Goal: Information Seeking & Learning: Compare options

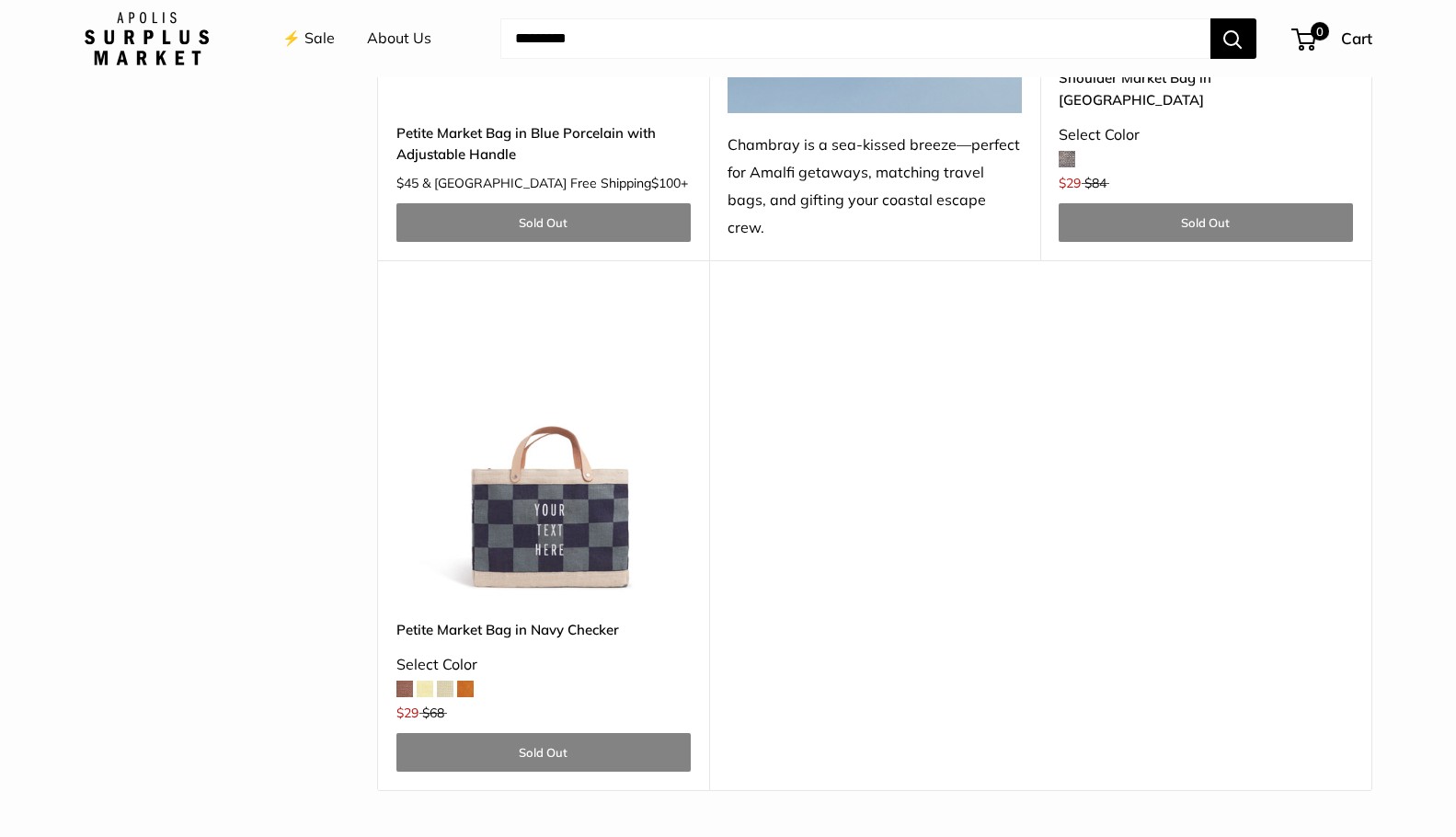
scroll to position [5456, 0]
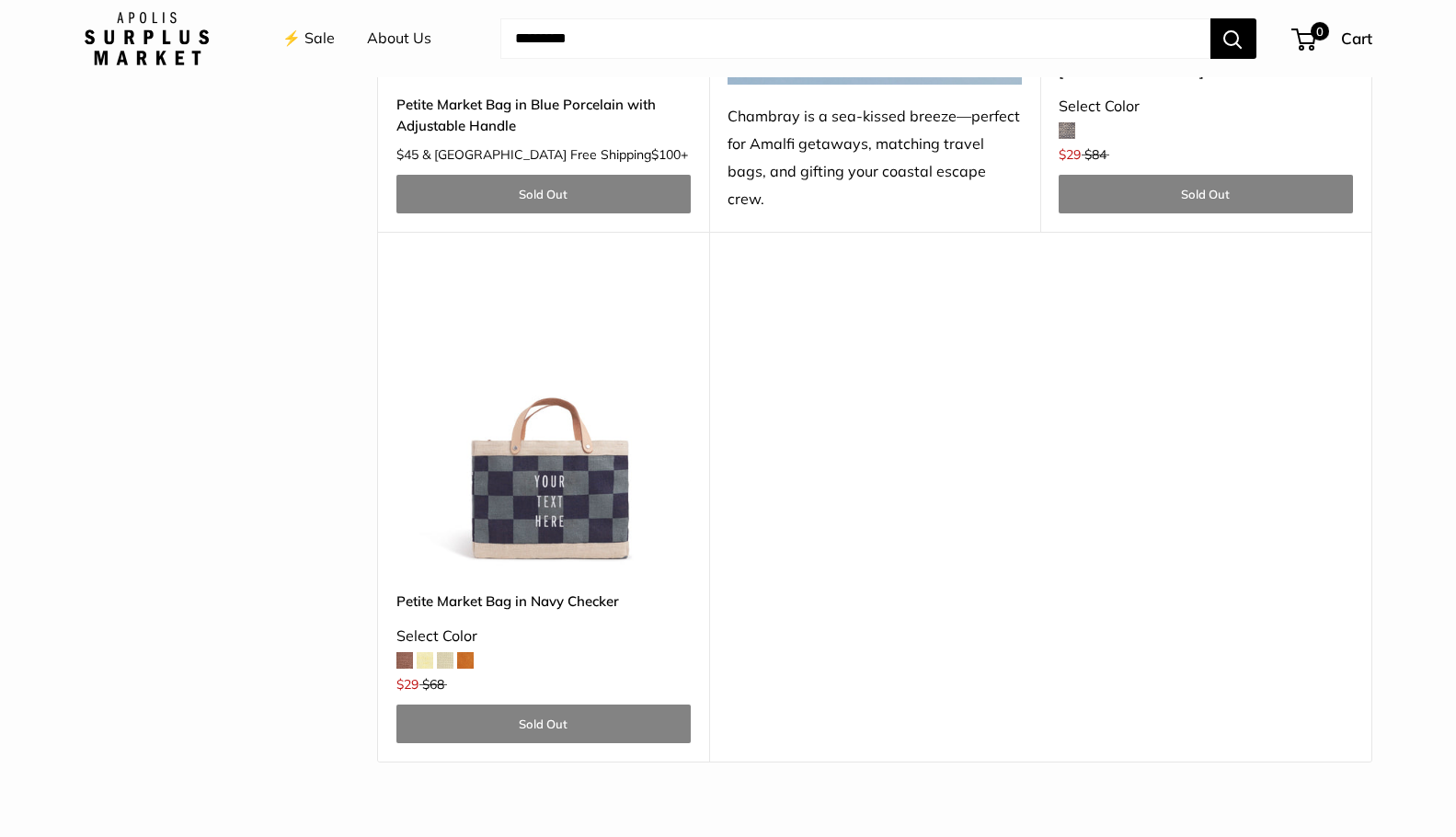
click at [0, 0] on img at bounding box center [0, 0] width 0 height 0
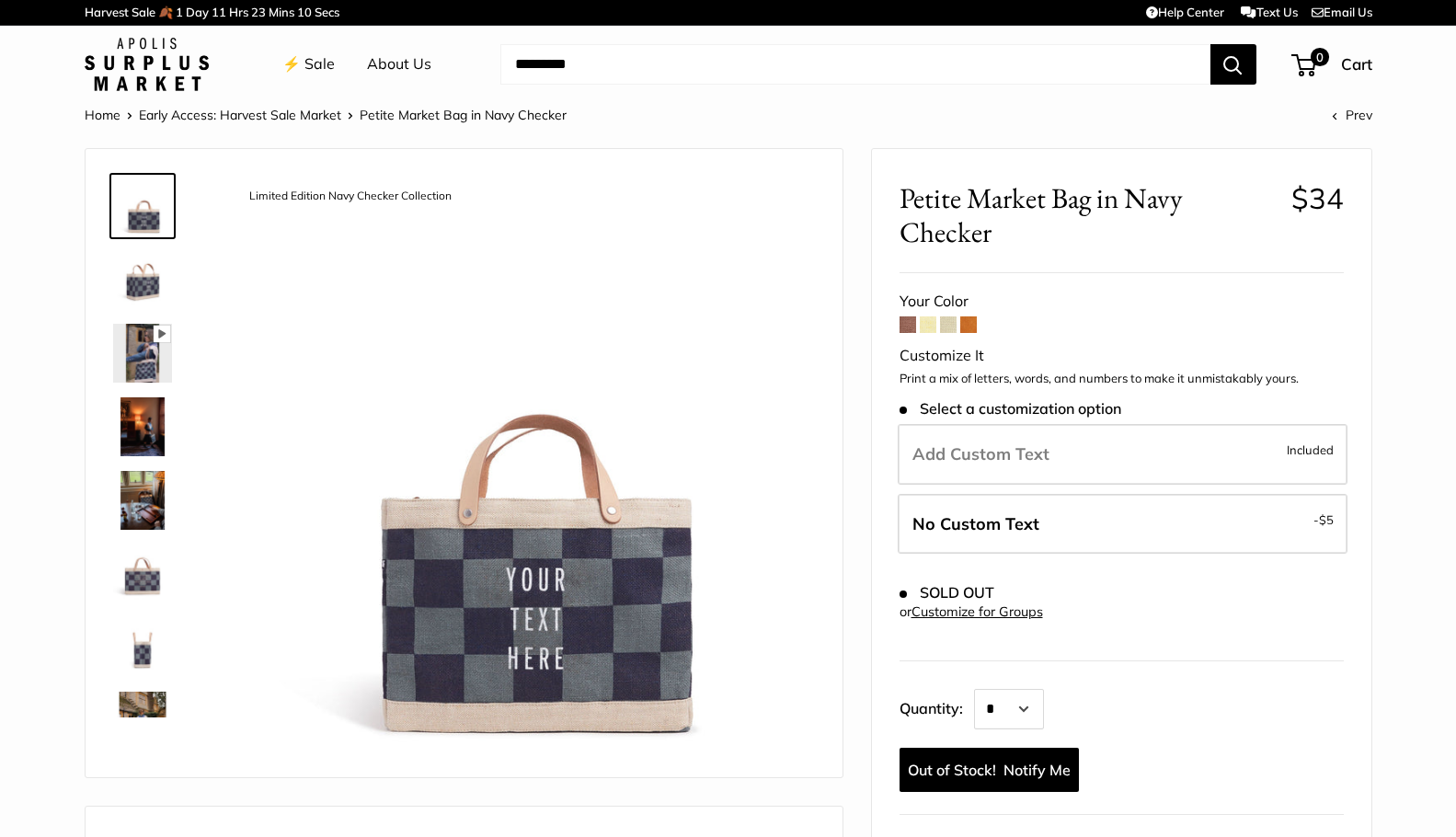
scroll to position [5, 0]
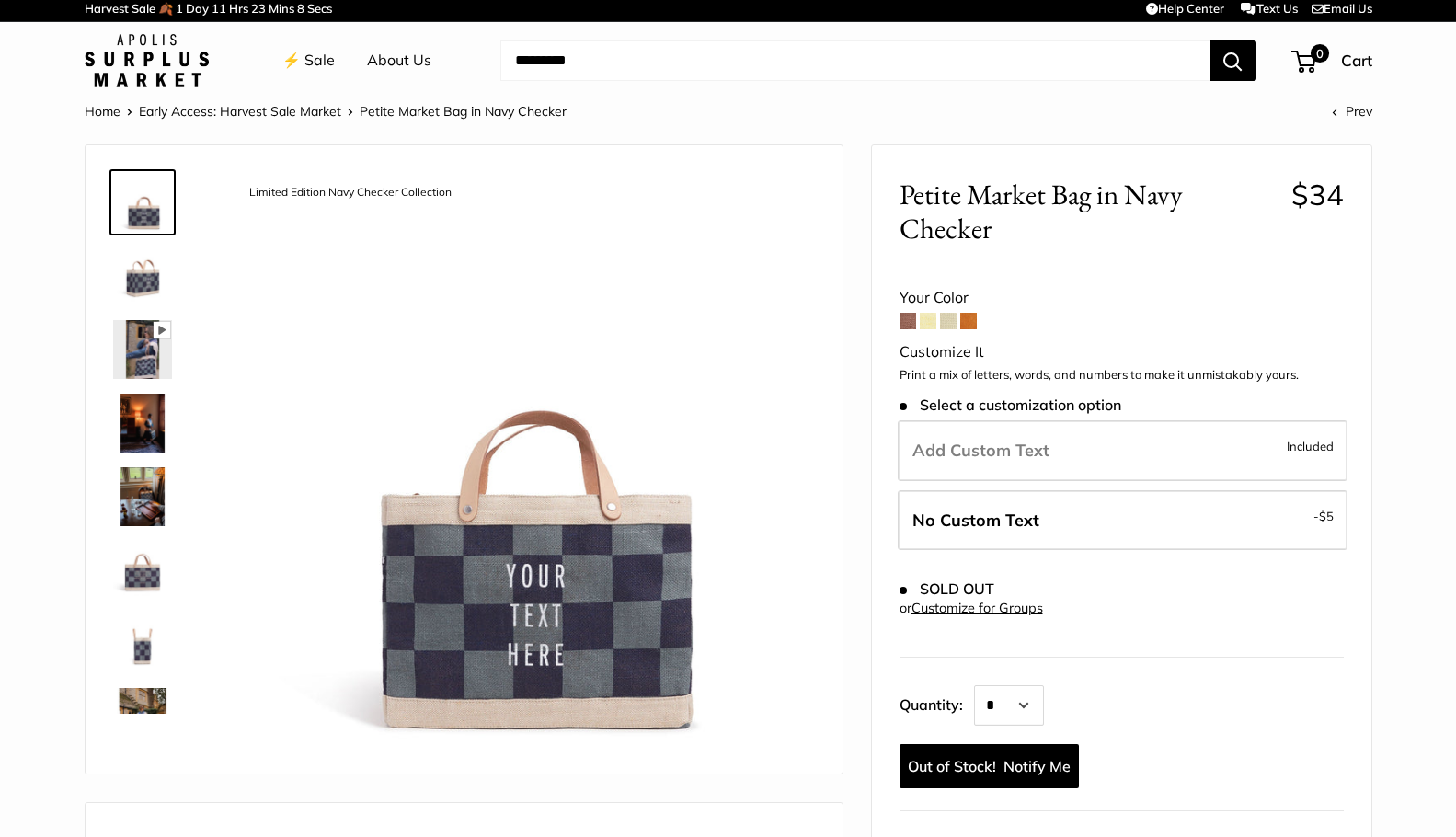
click at [908, 320] on span at bounding box center [908, 321] width 17 height 17
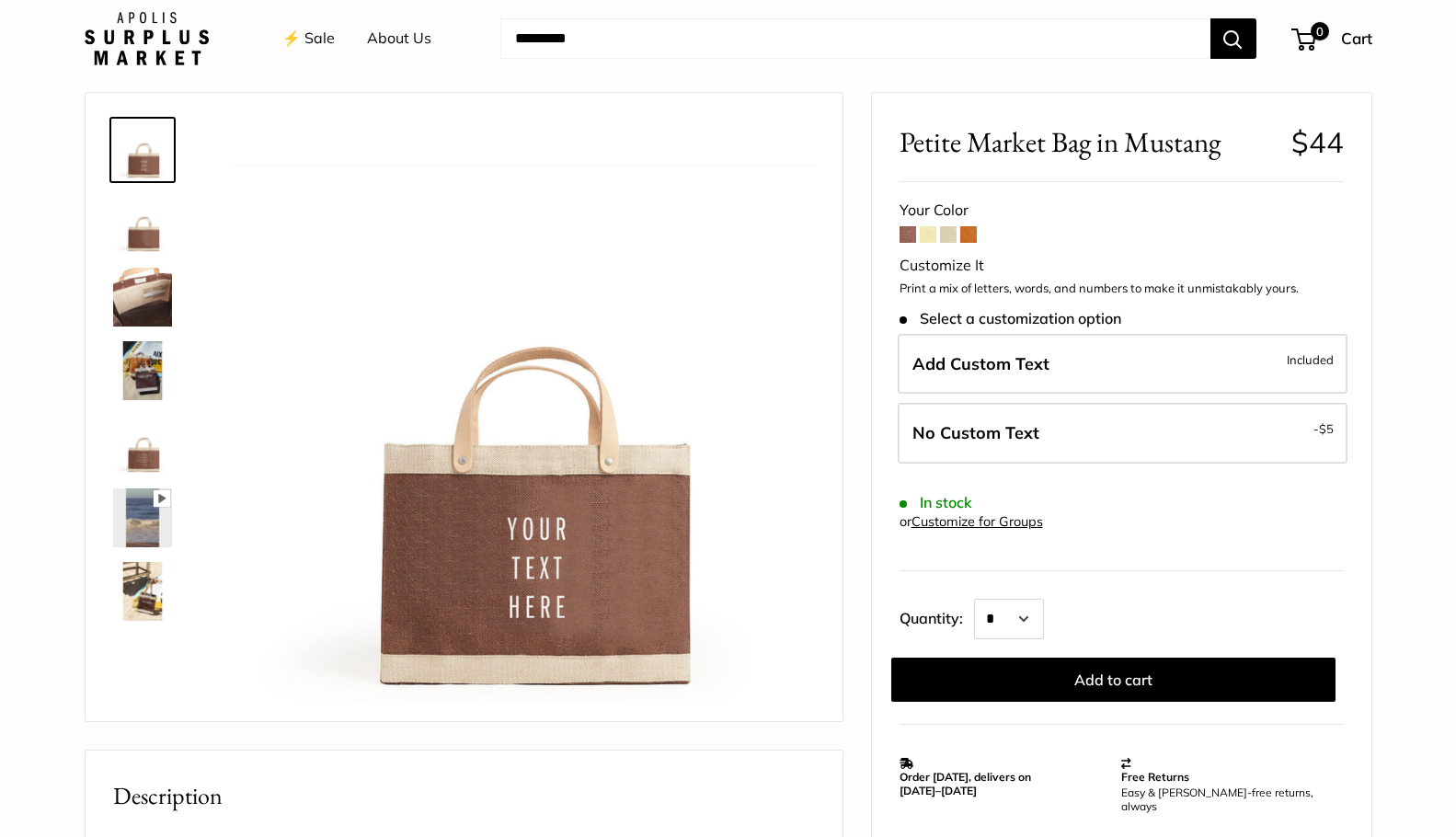
scroll to position [61, 0]
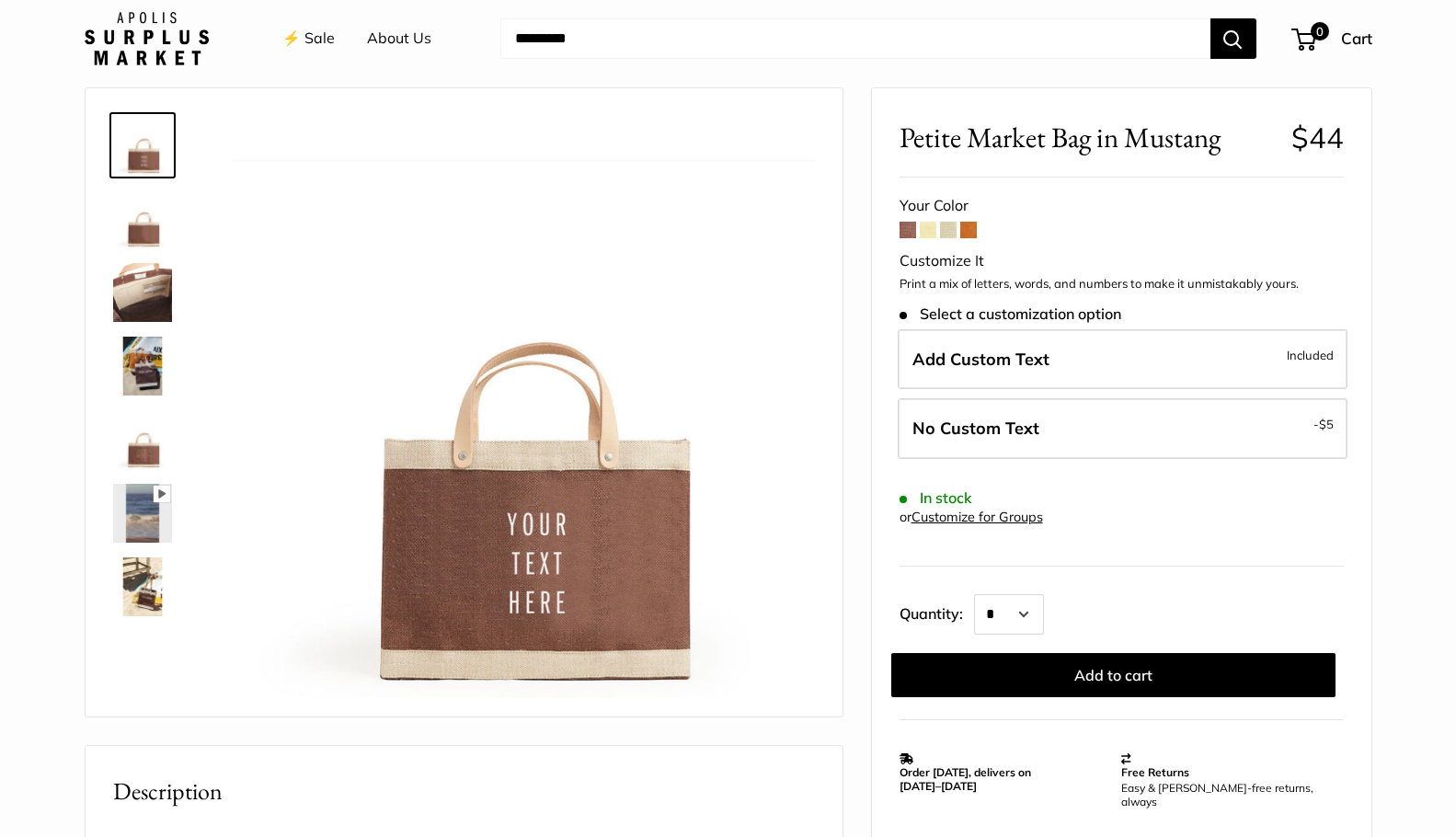
click at [929, 229] on span at bounding box center [929, 230] width 17 height 17
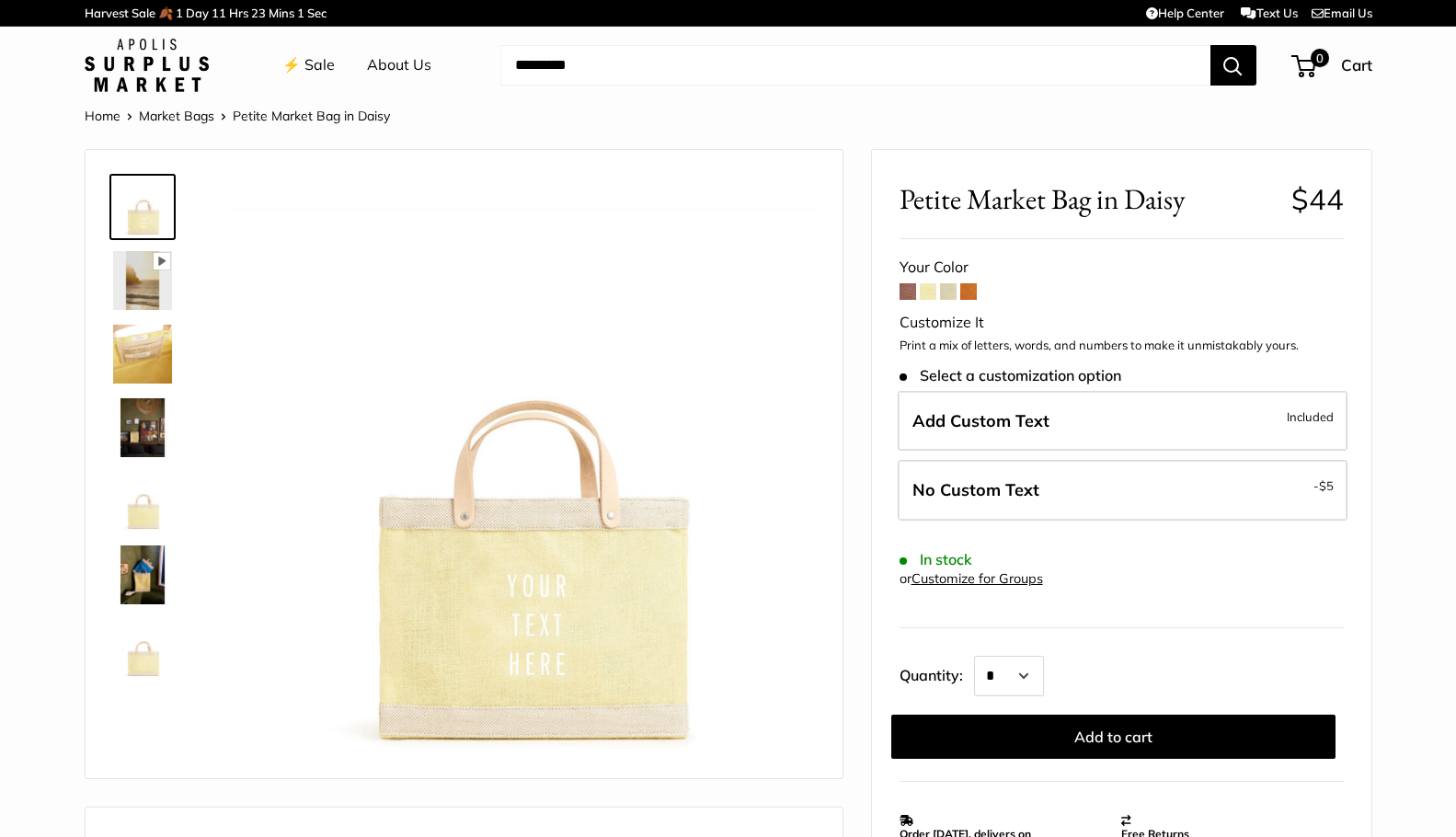
click at [948, 293] on span at bounding box center [948, 292] width 17 height 17
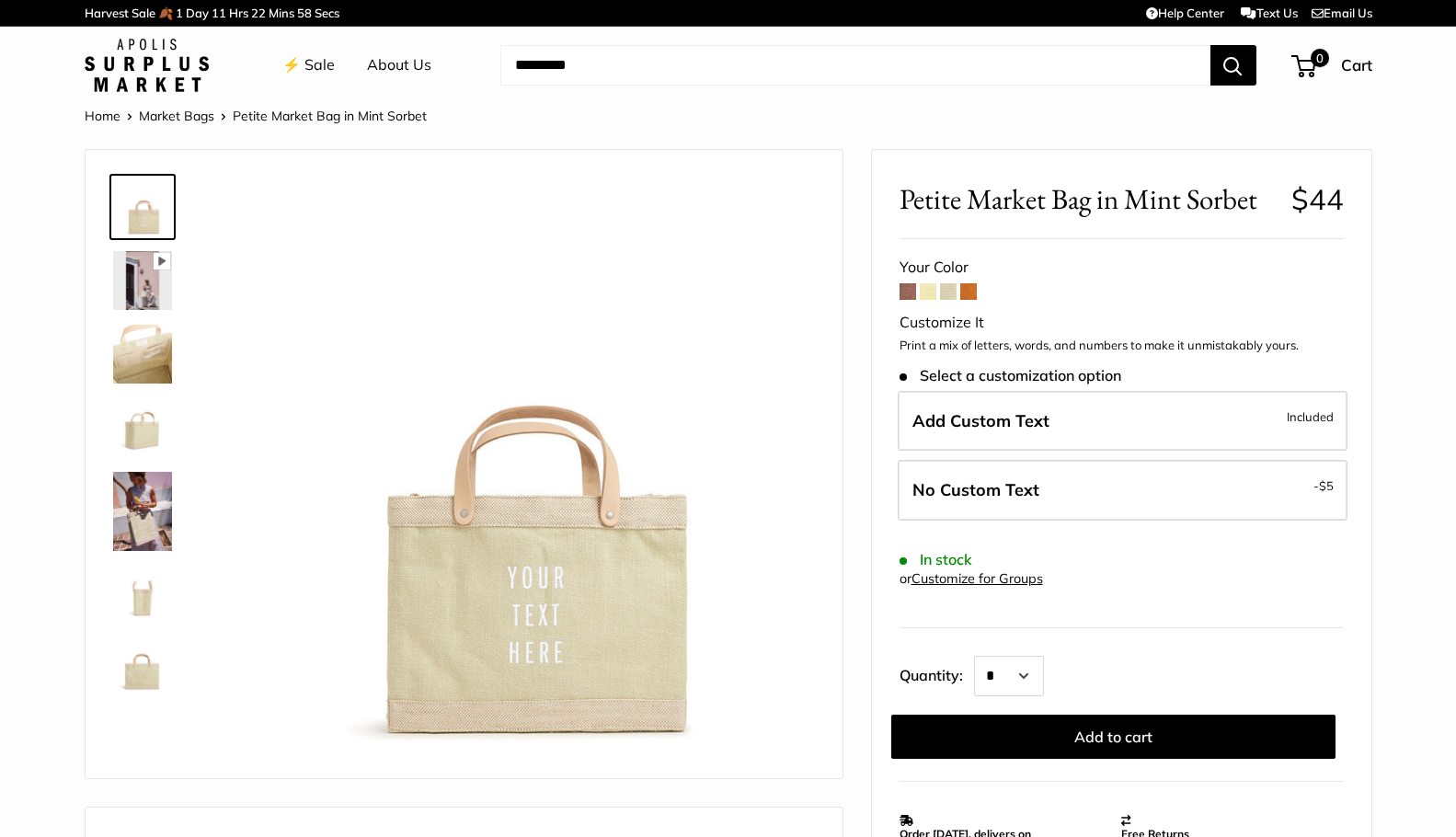
click at [970, 293] on span at bounding box center [969, 292] width 17 height 17
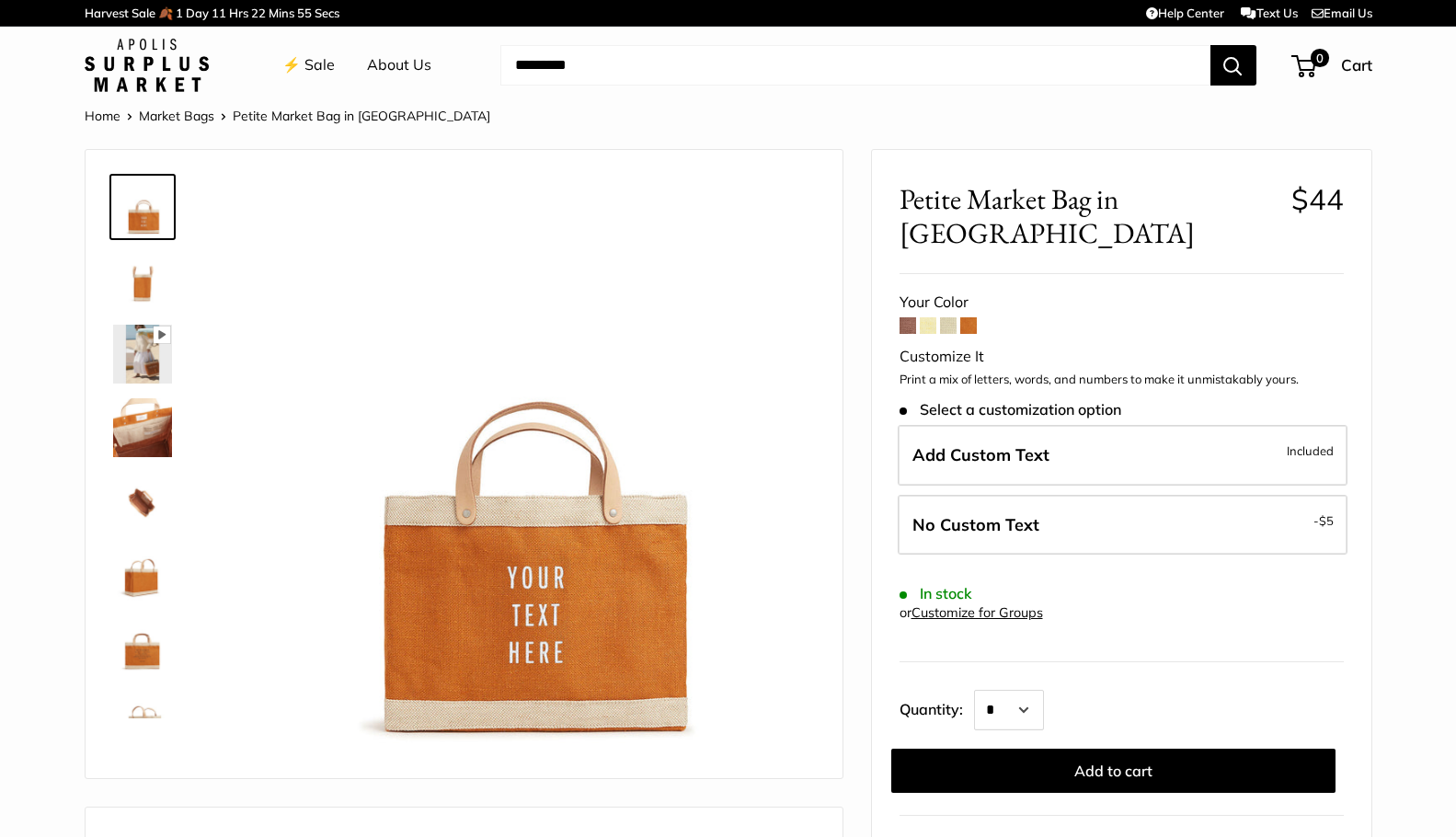
click at [906, 317] on span at bounding box center [908, 326] width 17 height 17
click at [154, 67] on img at bounding box center [147, 65] width 124 height 54
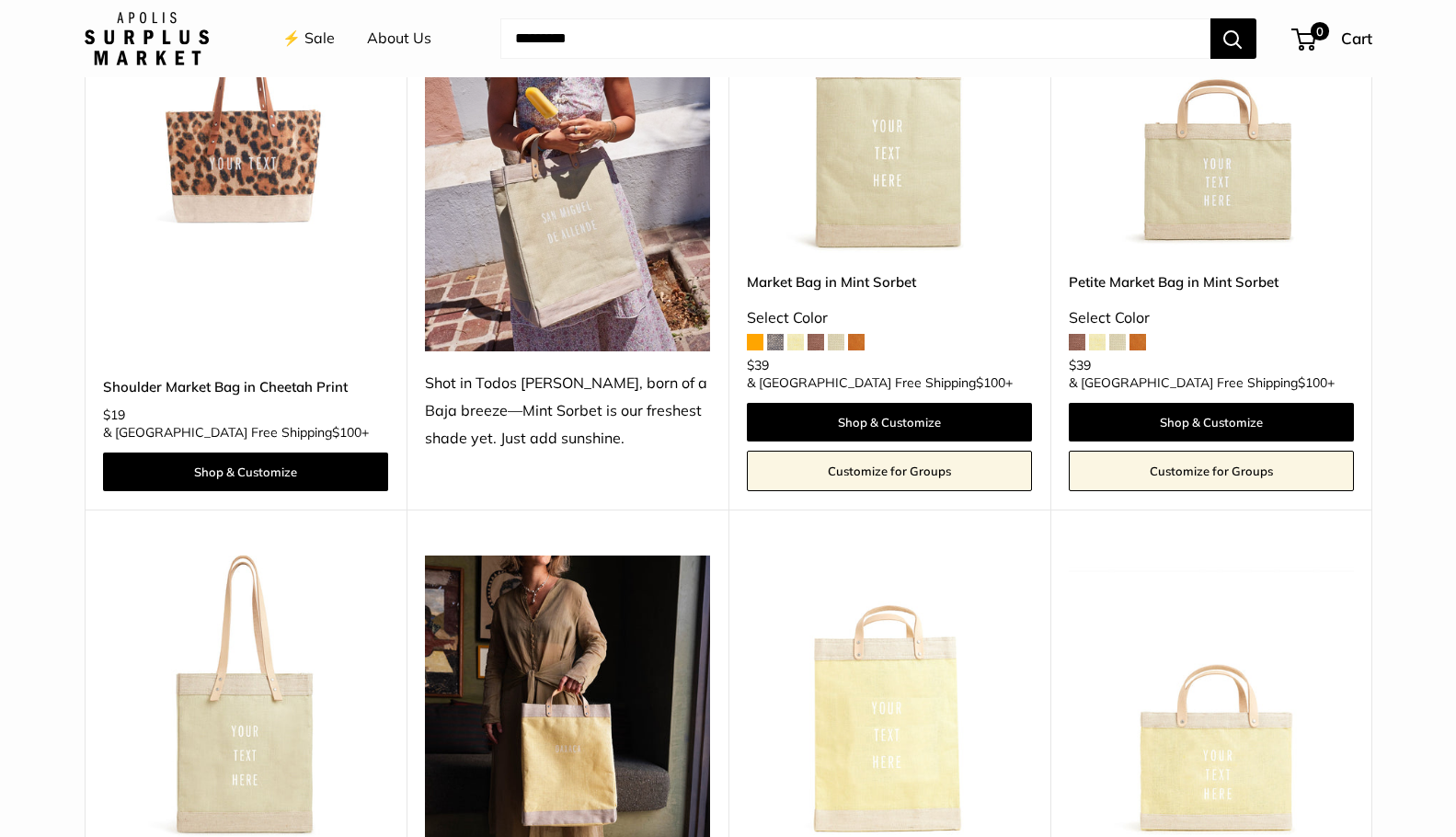
scroll to position [1478, 0]
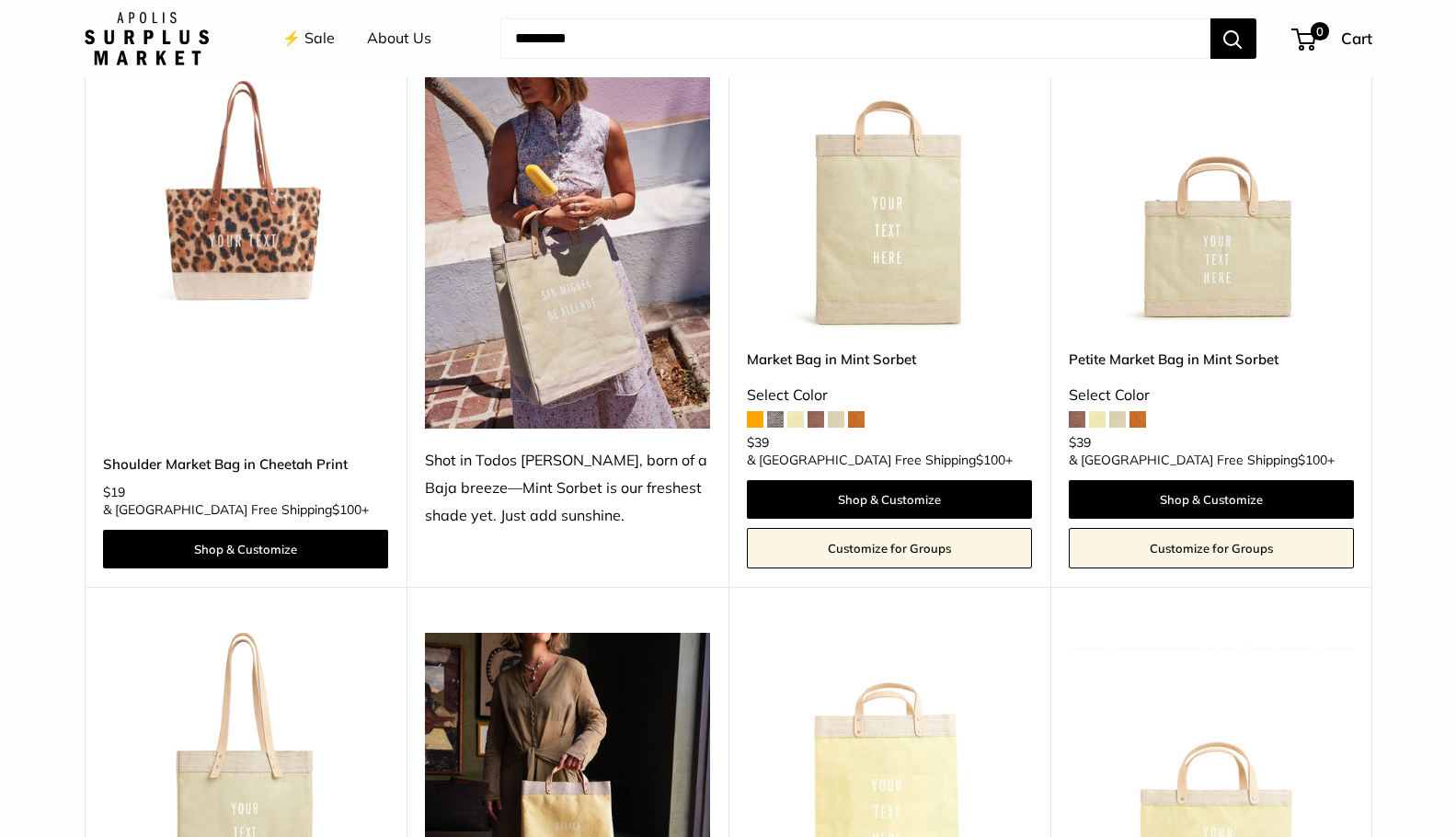
click at [0, 0] on img at bounding box center [0, 0] width 0 height 0
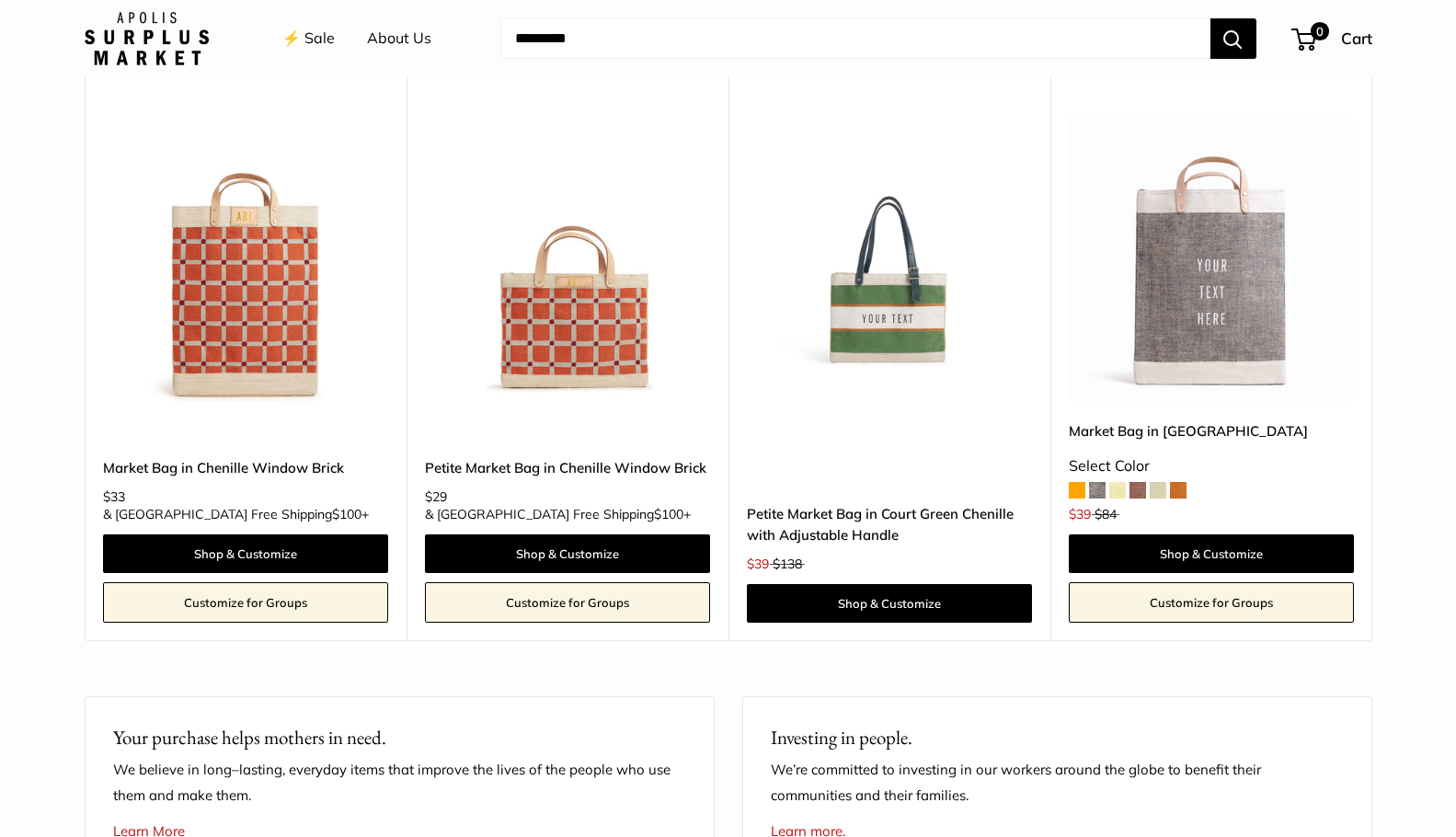
scroll to position [3759, 0]
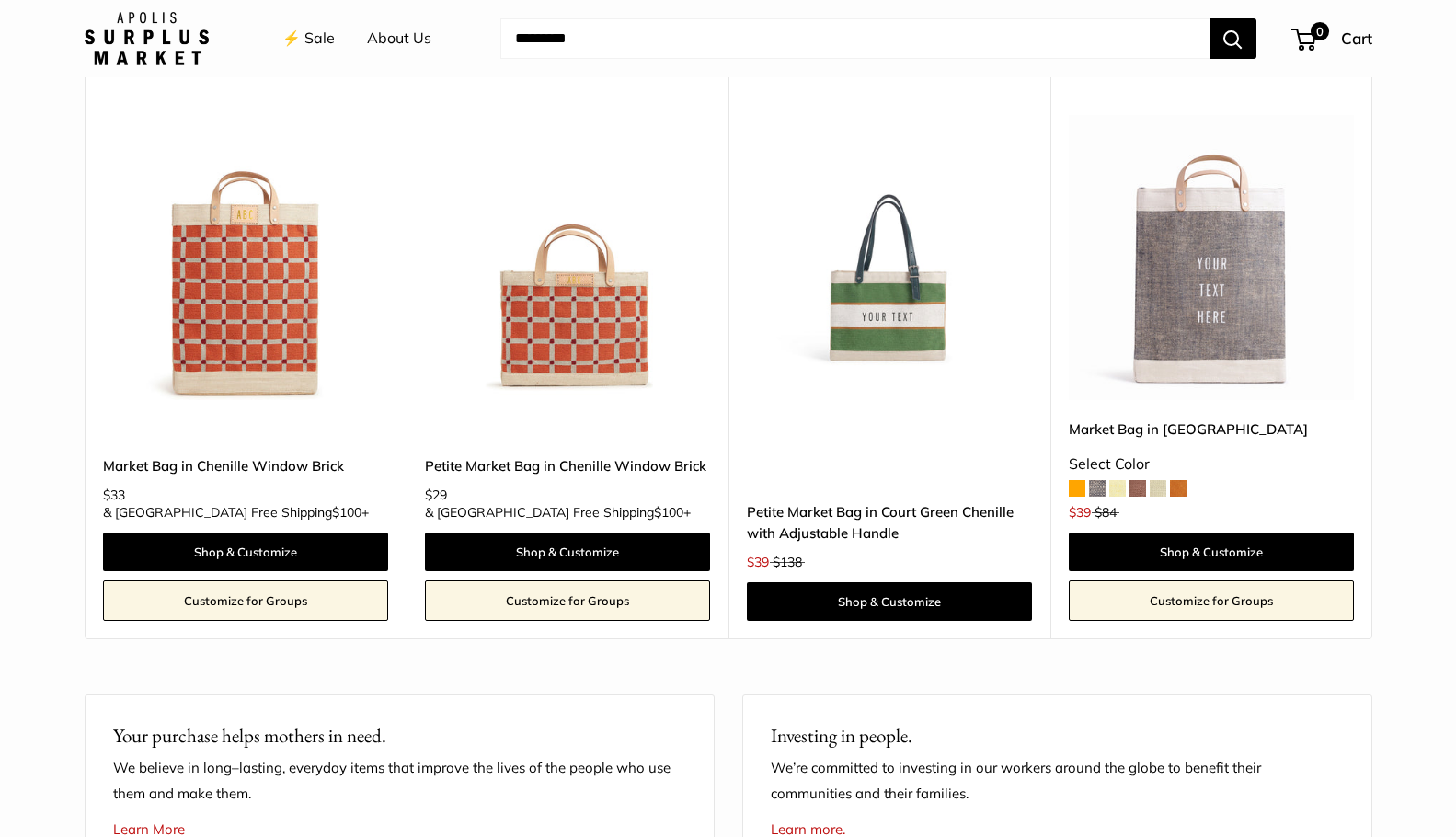
click at [0, 0] on img at bounding box center [0, 0] width 0 height 0
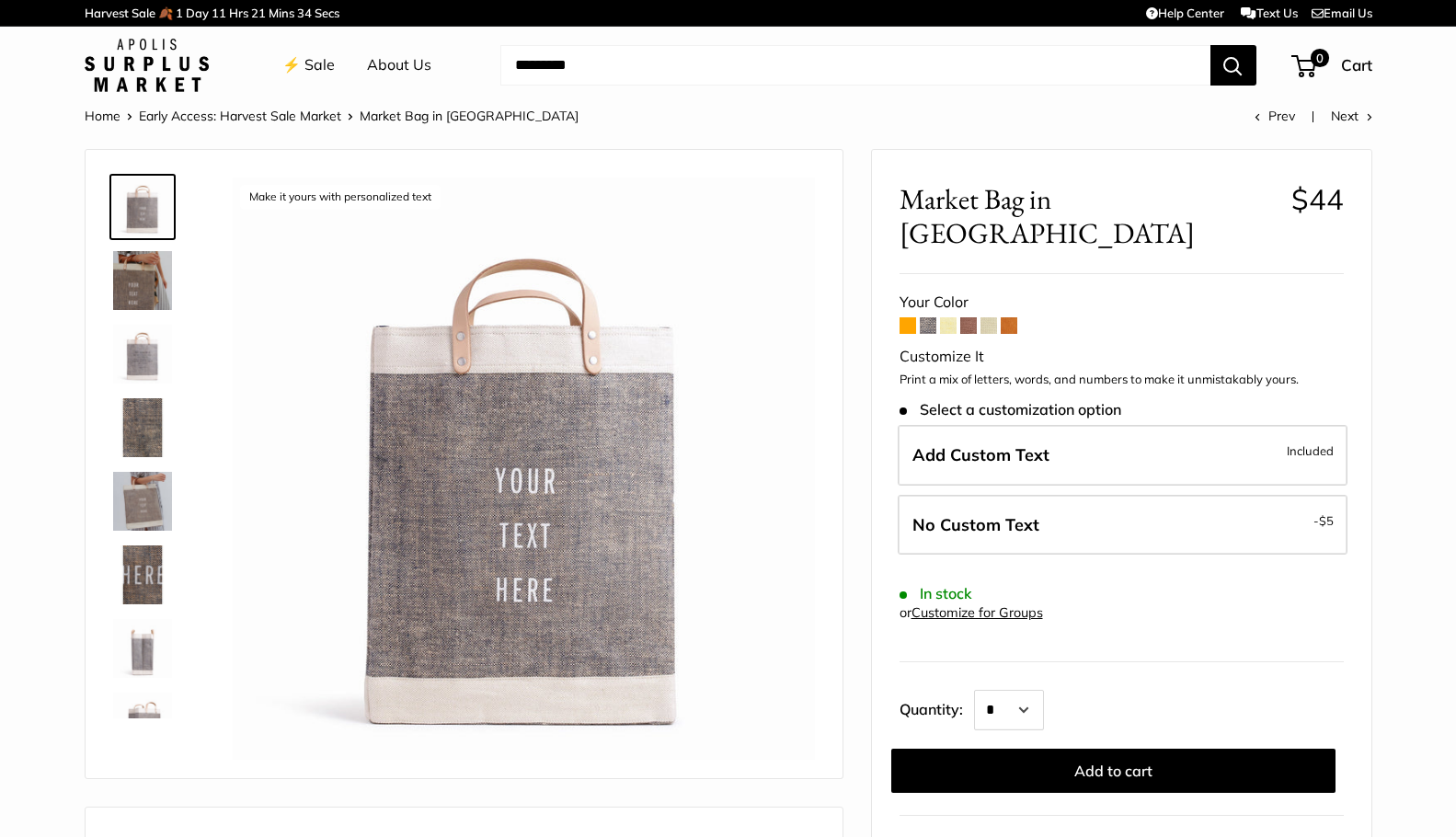
click at [929, 317] on span at bounding box center [929, 326] width 17 height 17
click at [907, 317] on span at bounding box center [908, 326] width 17 height 17
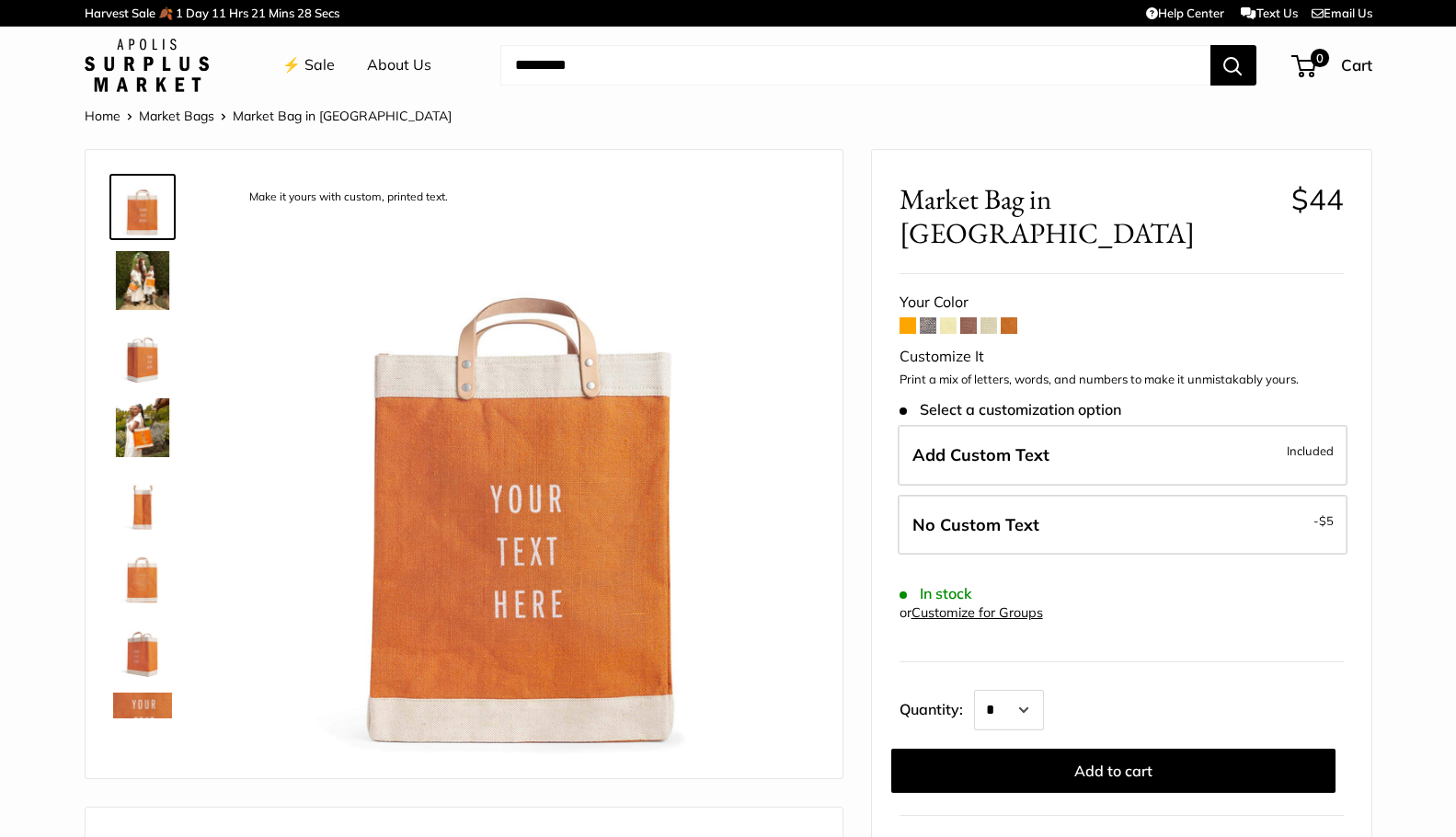
click at [931, 317] on span at bounding box center [929, 326] width 17 height 17
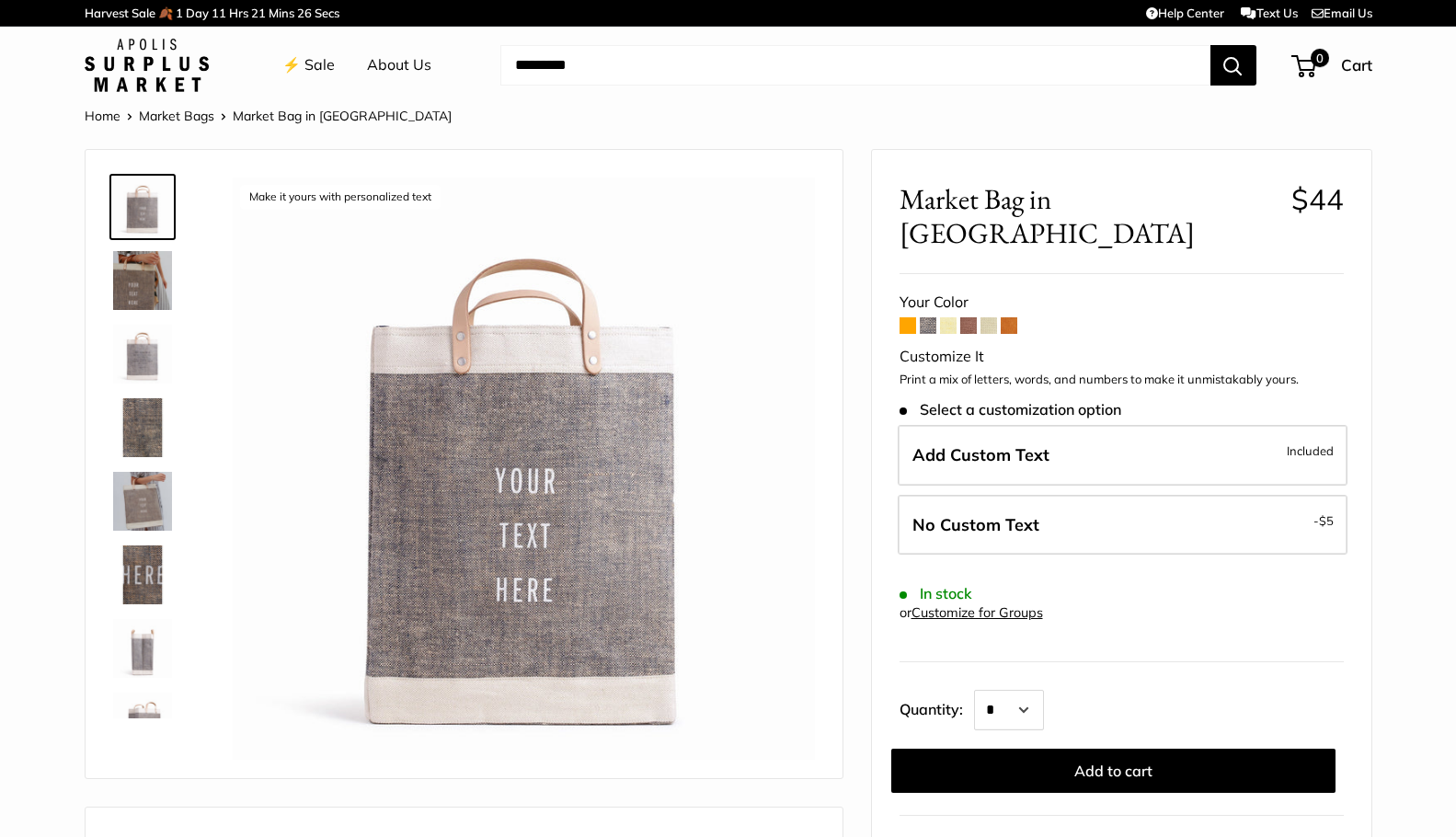
click at [948, 317] on span at bounding box center [948, 326] width 17 height 17
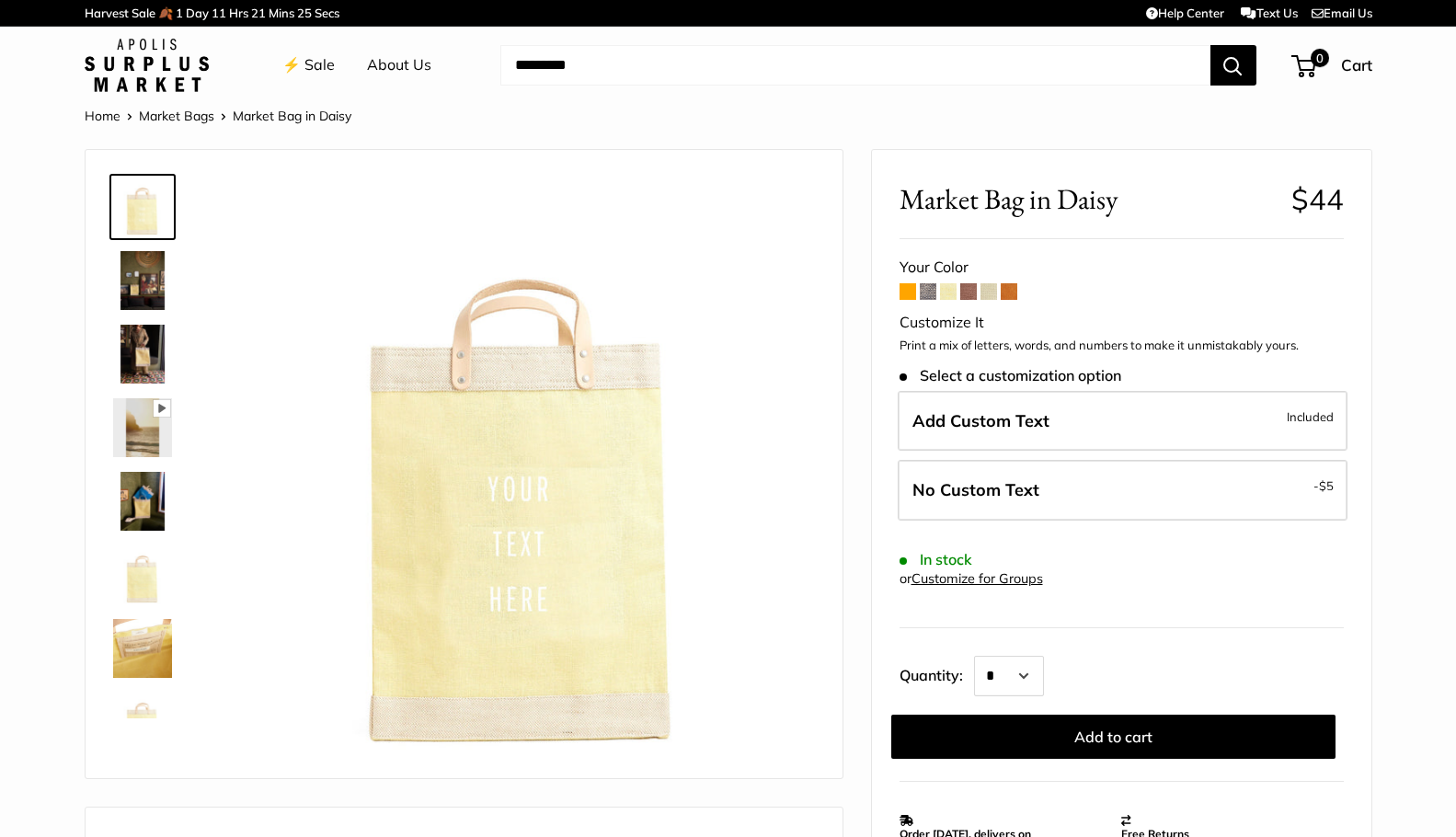
click at [970, 287] on span at bounding box center [969, 292] width 17 height 17
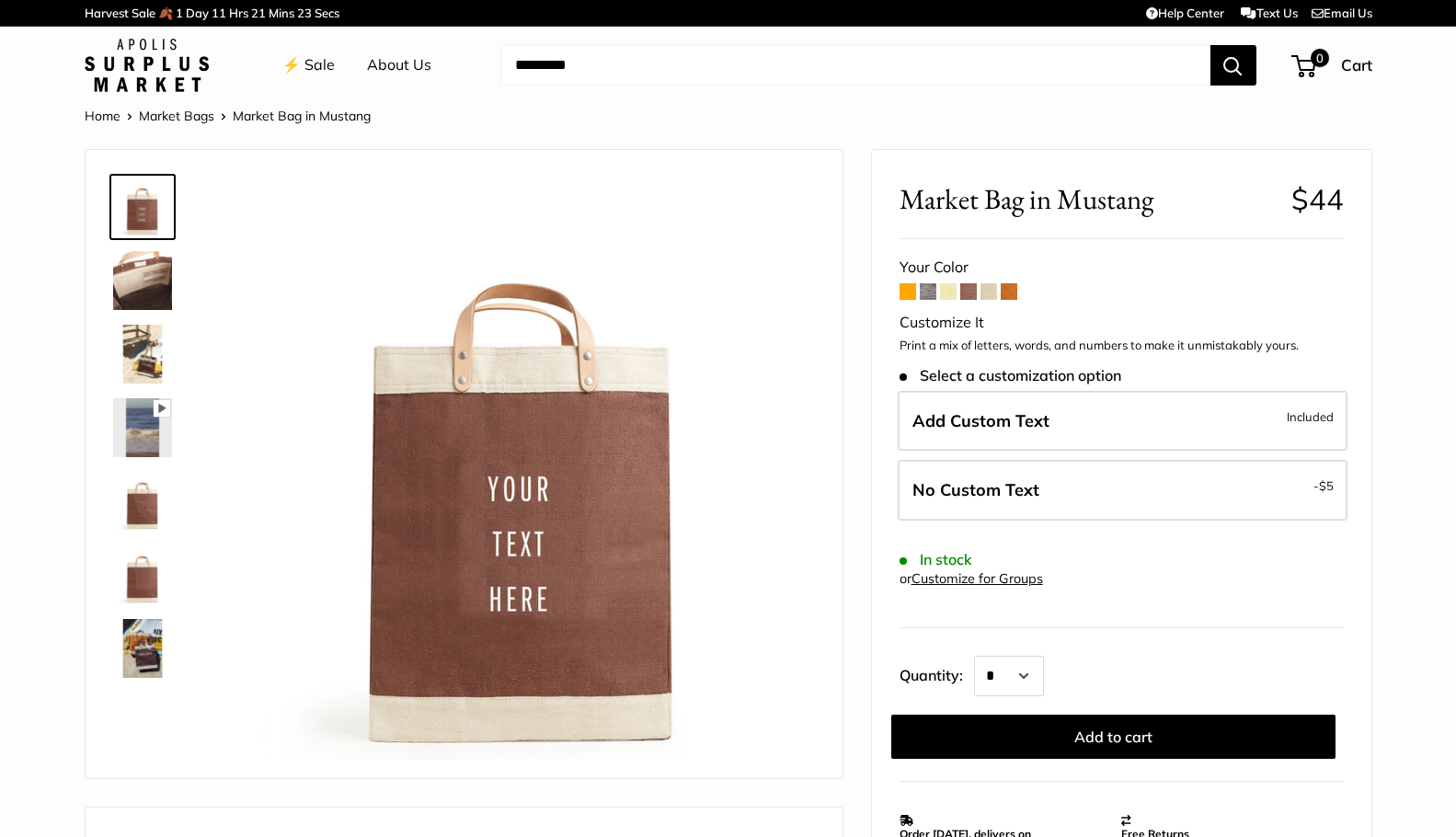
click at [998, 289] on form "Your Color Customize It Print a mix of letters, words, and numbers to make it u…" at bounding box center [1122, 507] width 445 height 505
click at [998, 287] on form "Your Color Customize It Print a mix of letters, words, and numbers to make it u…" at bounding box center [1122, 507] width 445 height 505
click at [992, 297] on span at bounding box center [989, 292] width 17 height 17
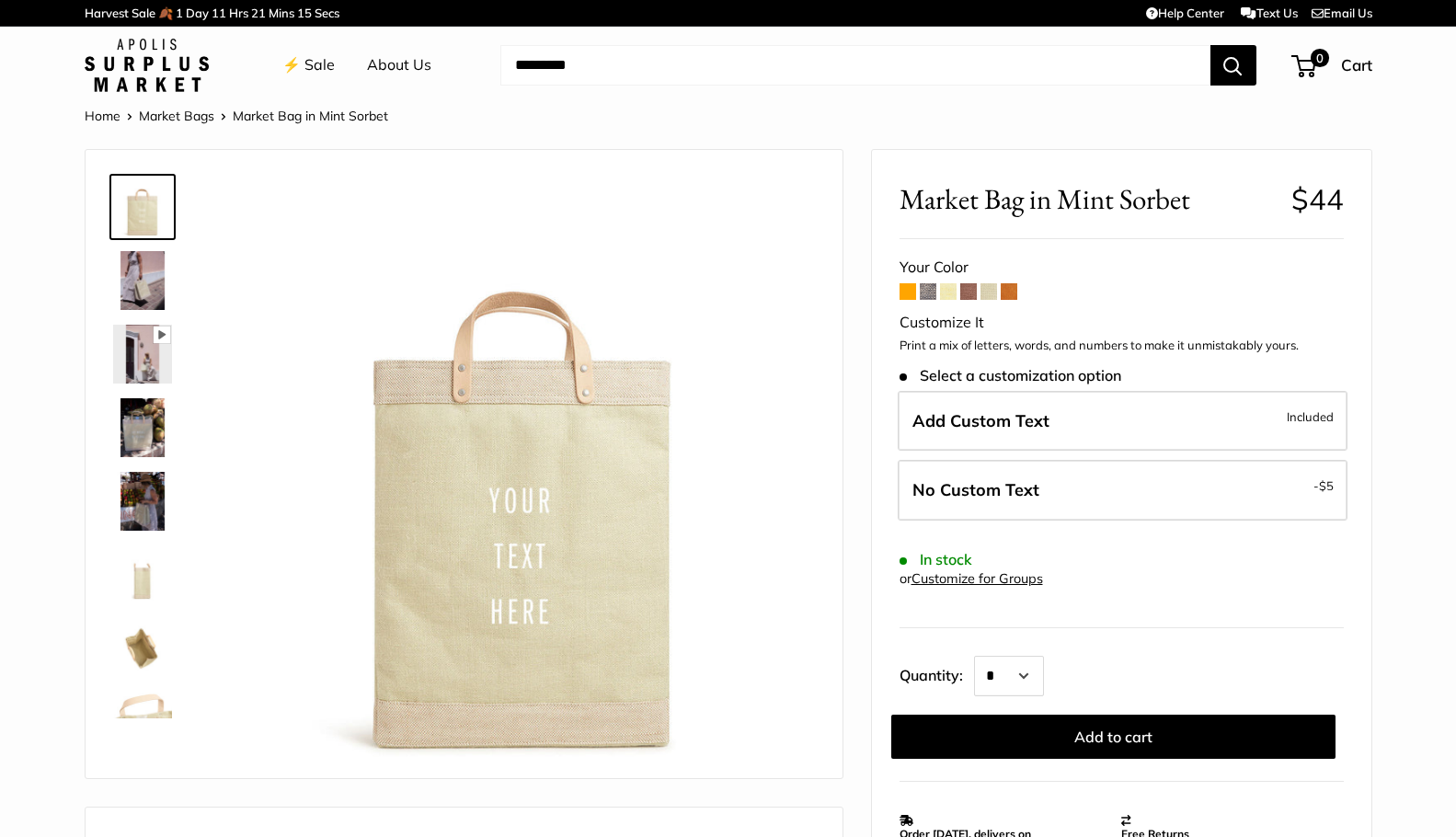
click at [1011, 291] on span at bounding box center [1010, 292] width 17 height 17
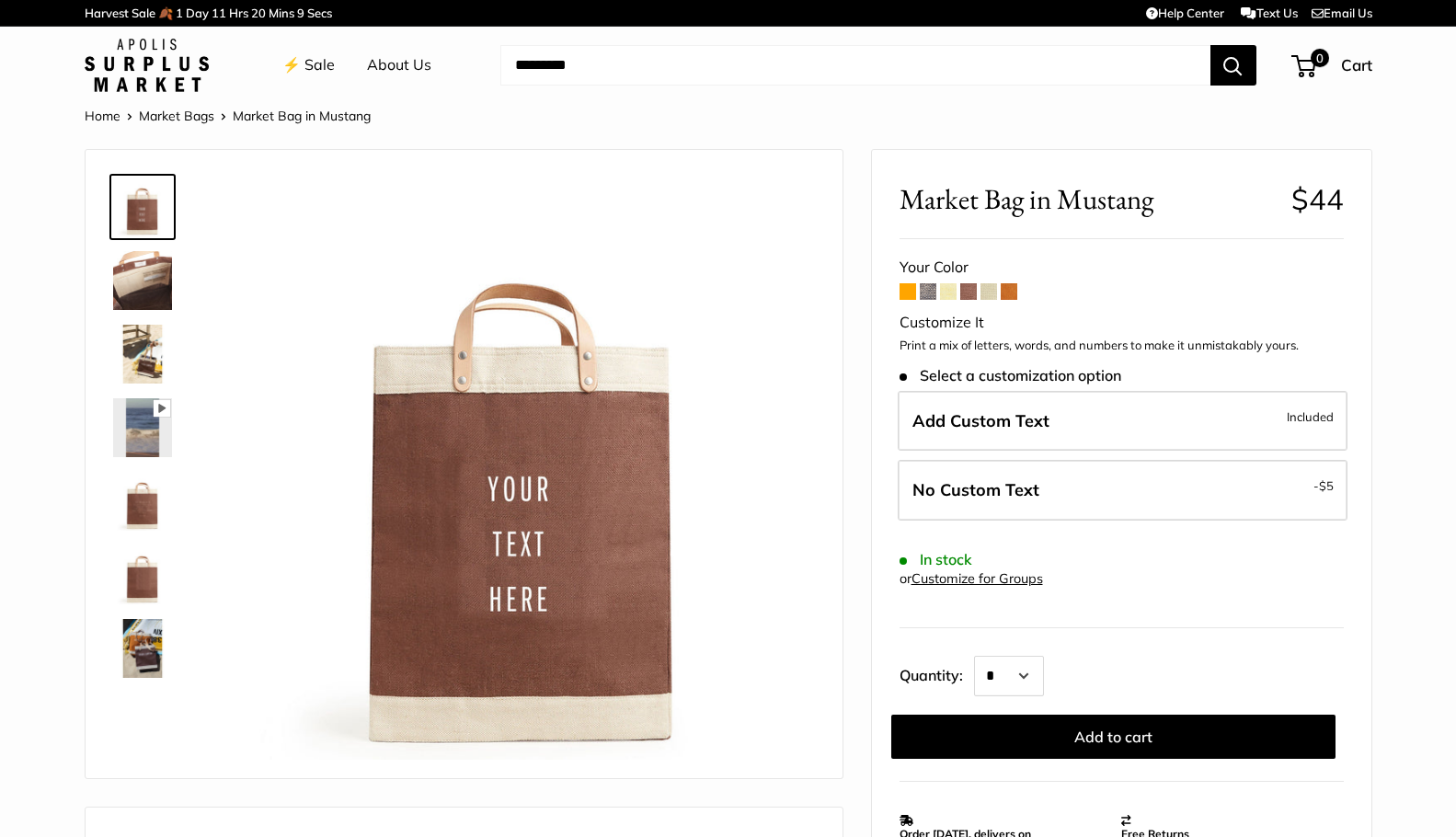
click at [182, 116] on link "Market Bags" at bounding box center [176, 116] width 75 height 17
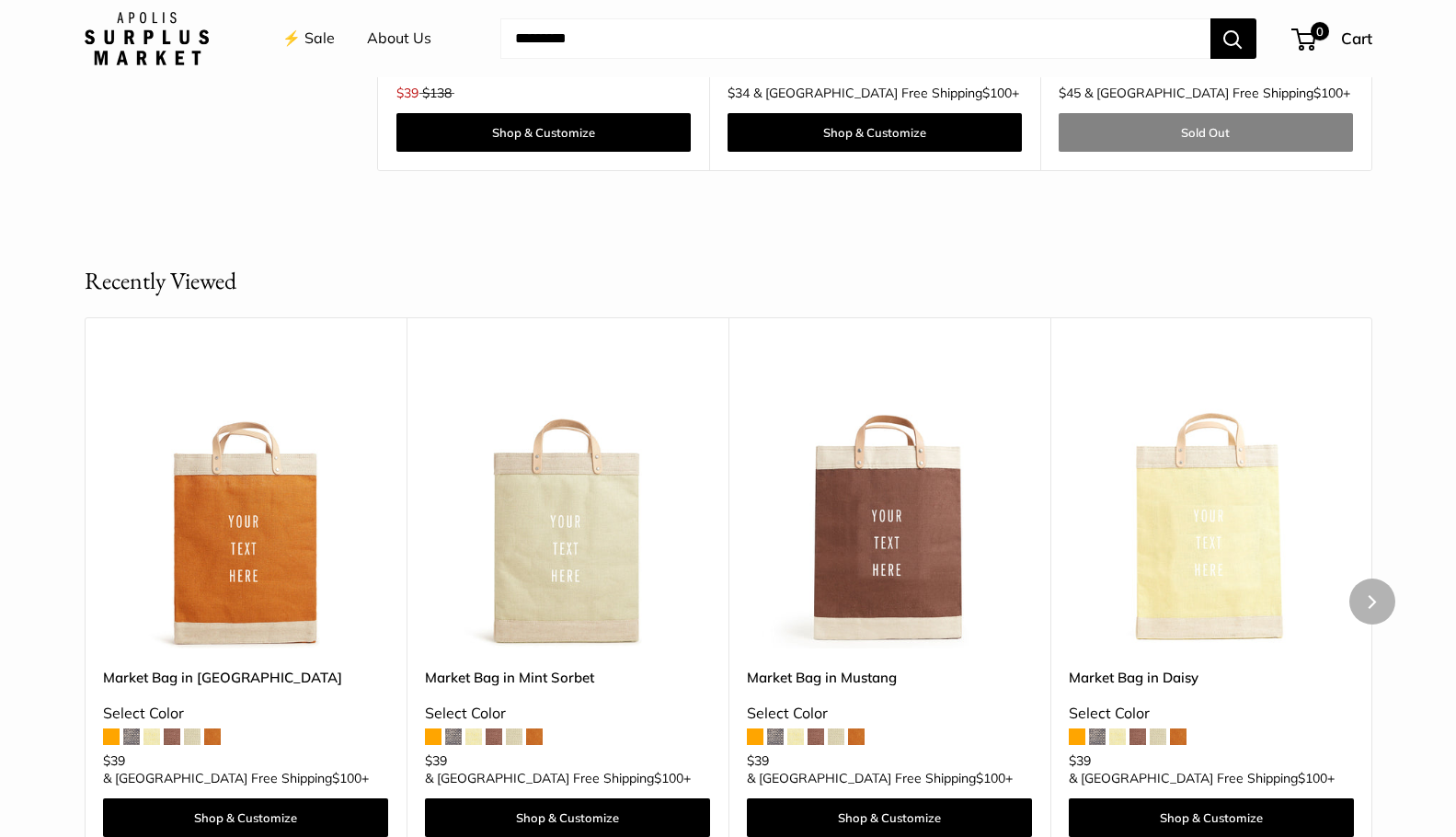
scroll to position [872, 0]
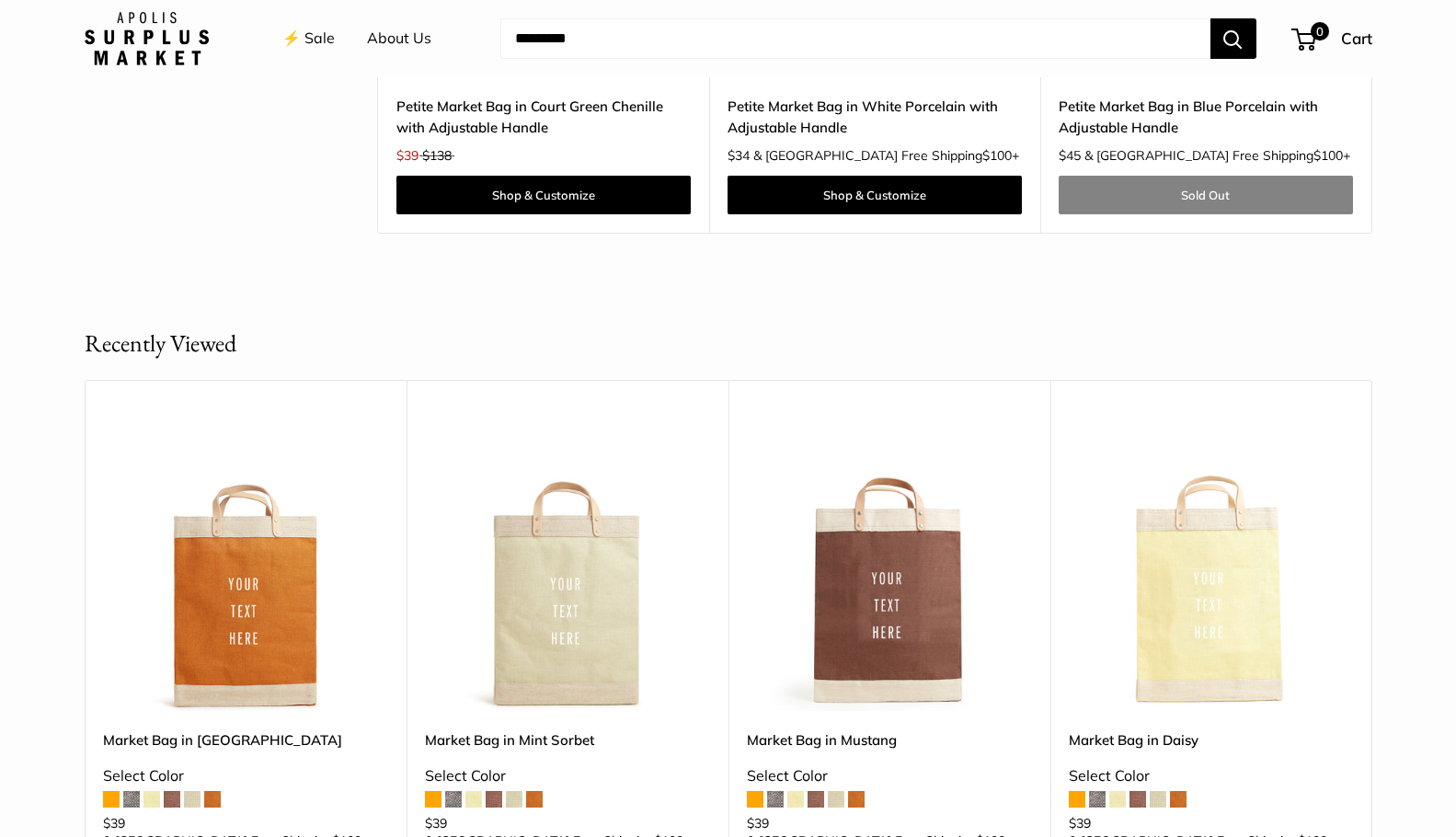
click at [325, 36] on link "⚡️ Sale" at bounding box center [309, 38] width 53 height 27
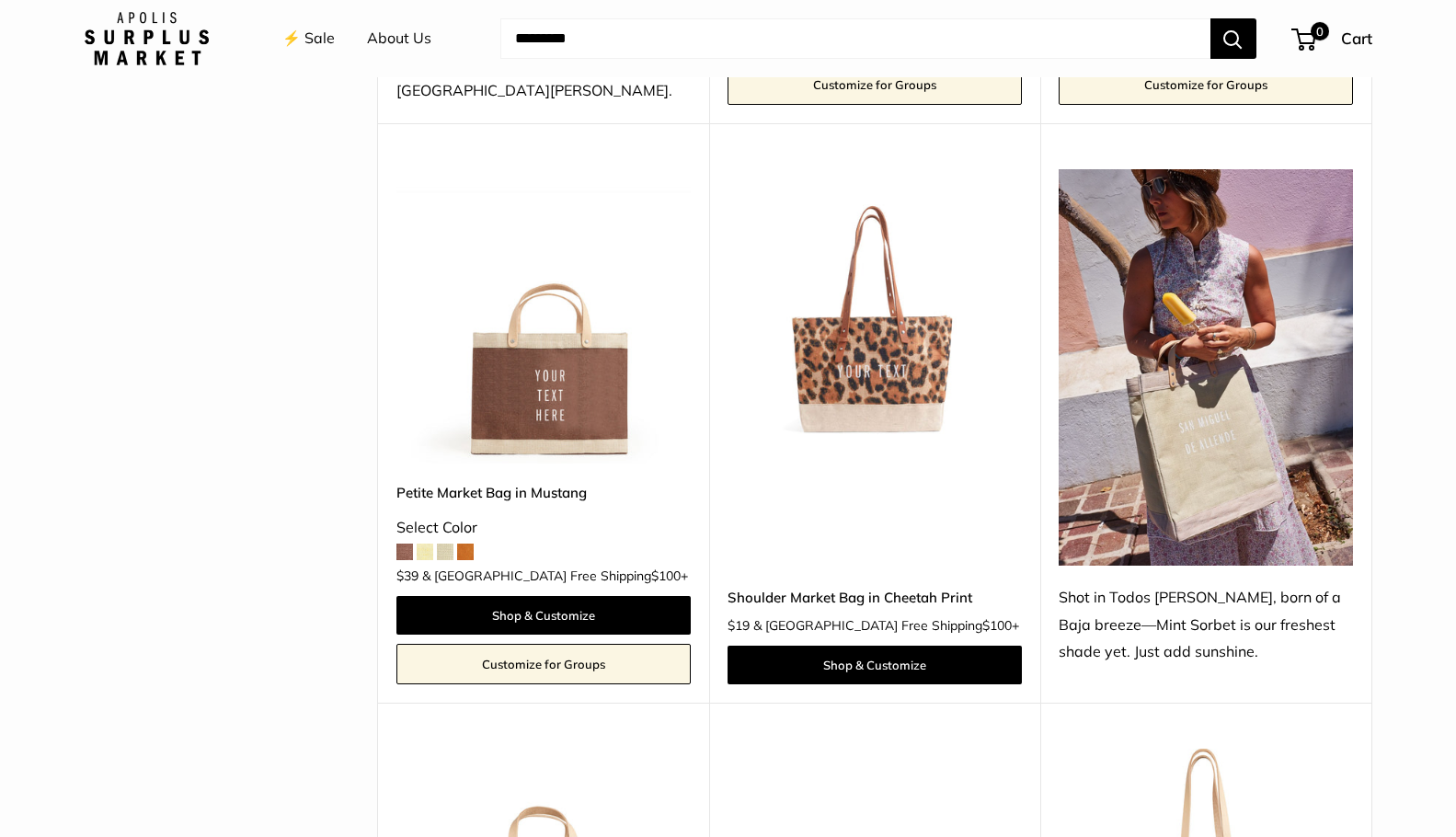
scroll to position [788, 0]
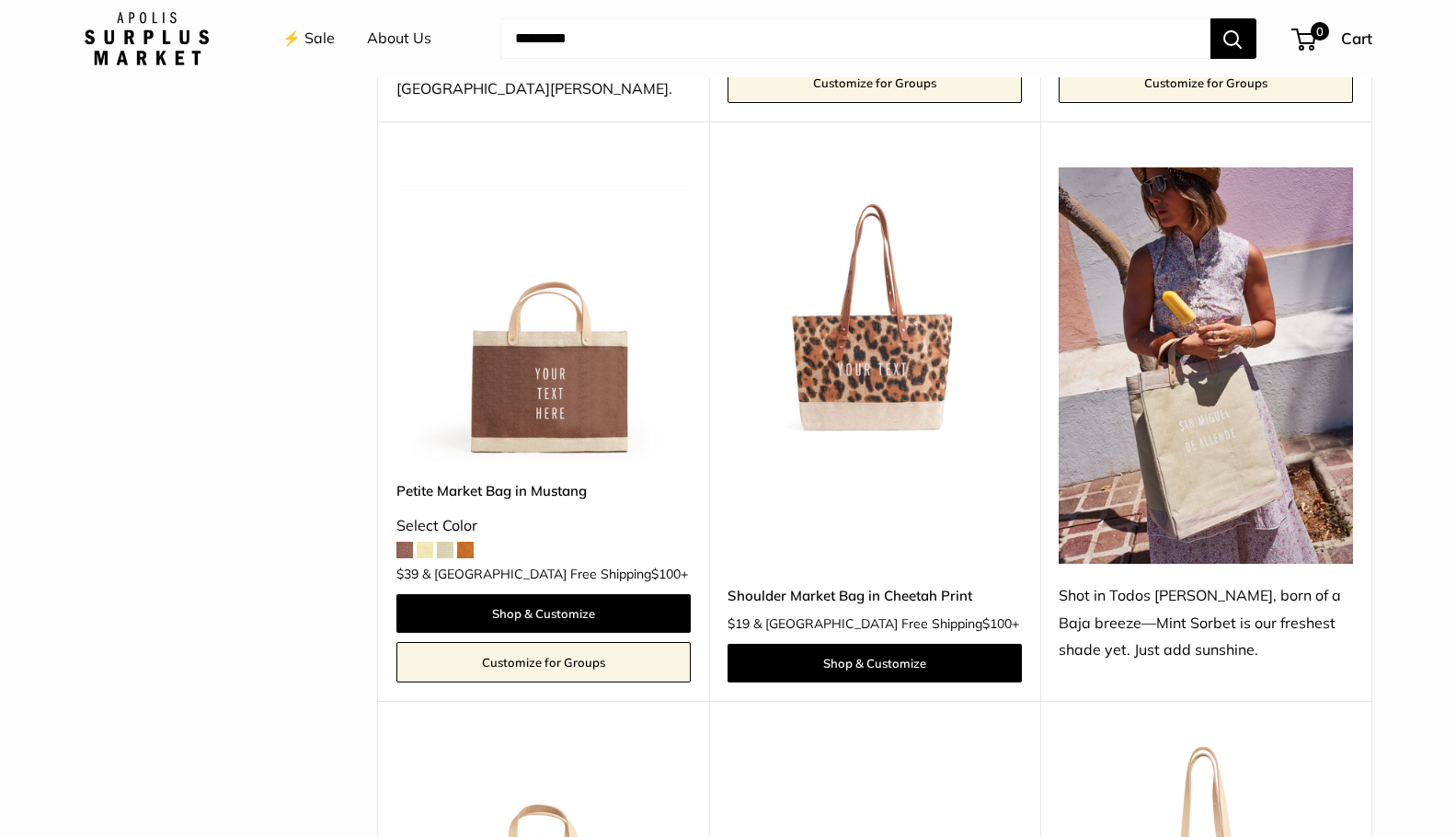
click at [0, 0] on img at bounding box center [0, 0] width 0 height 0
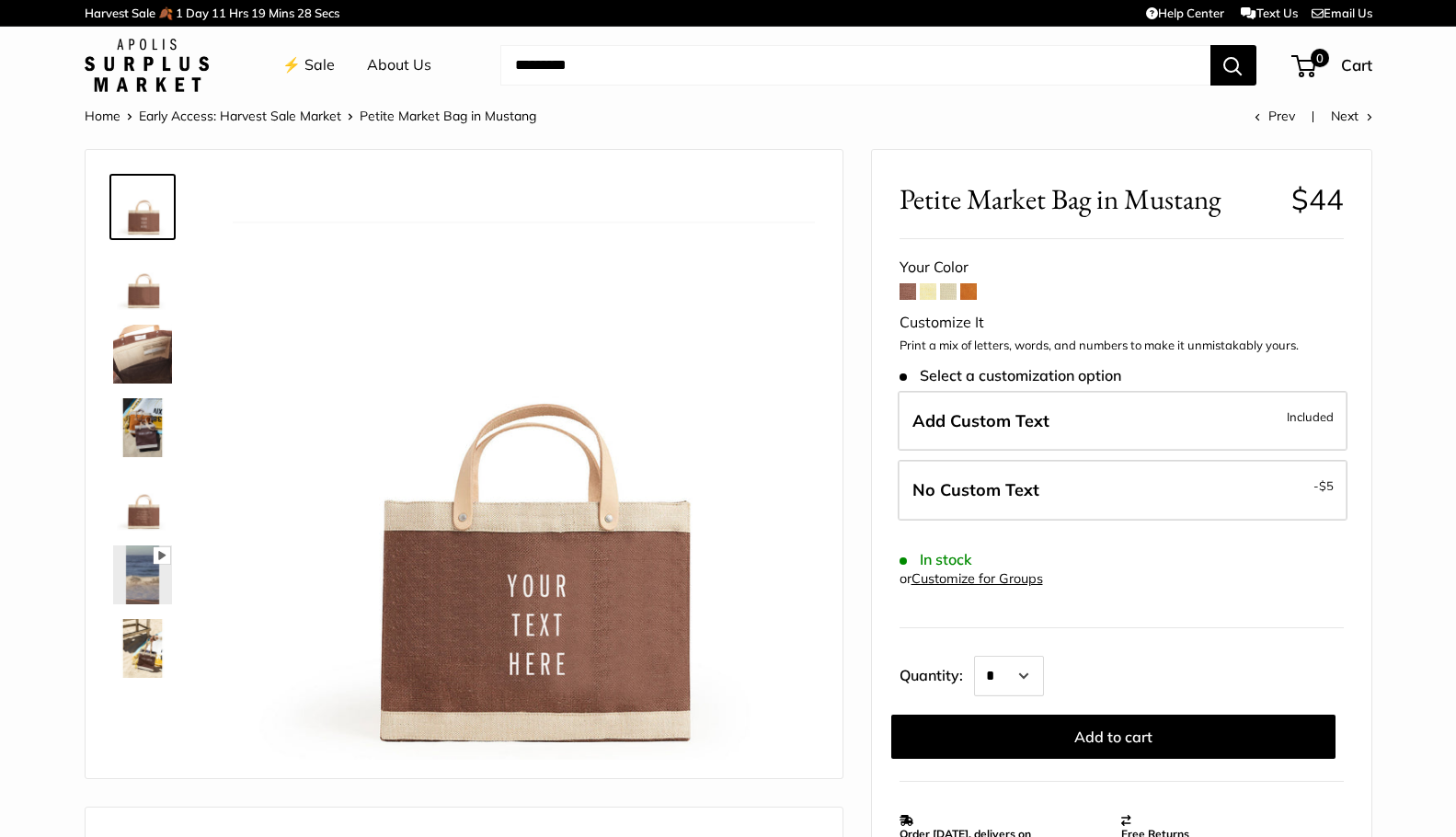
click at [948, 292] on span at bounding box center [948, 292] width 17 height 17
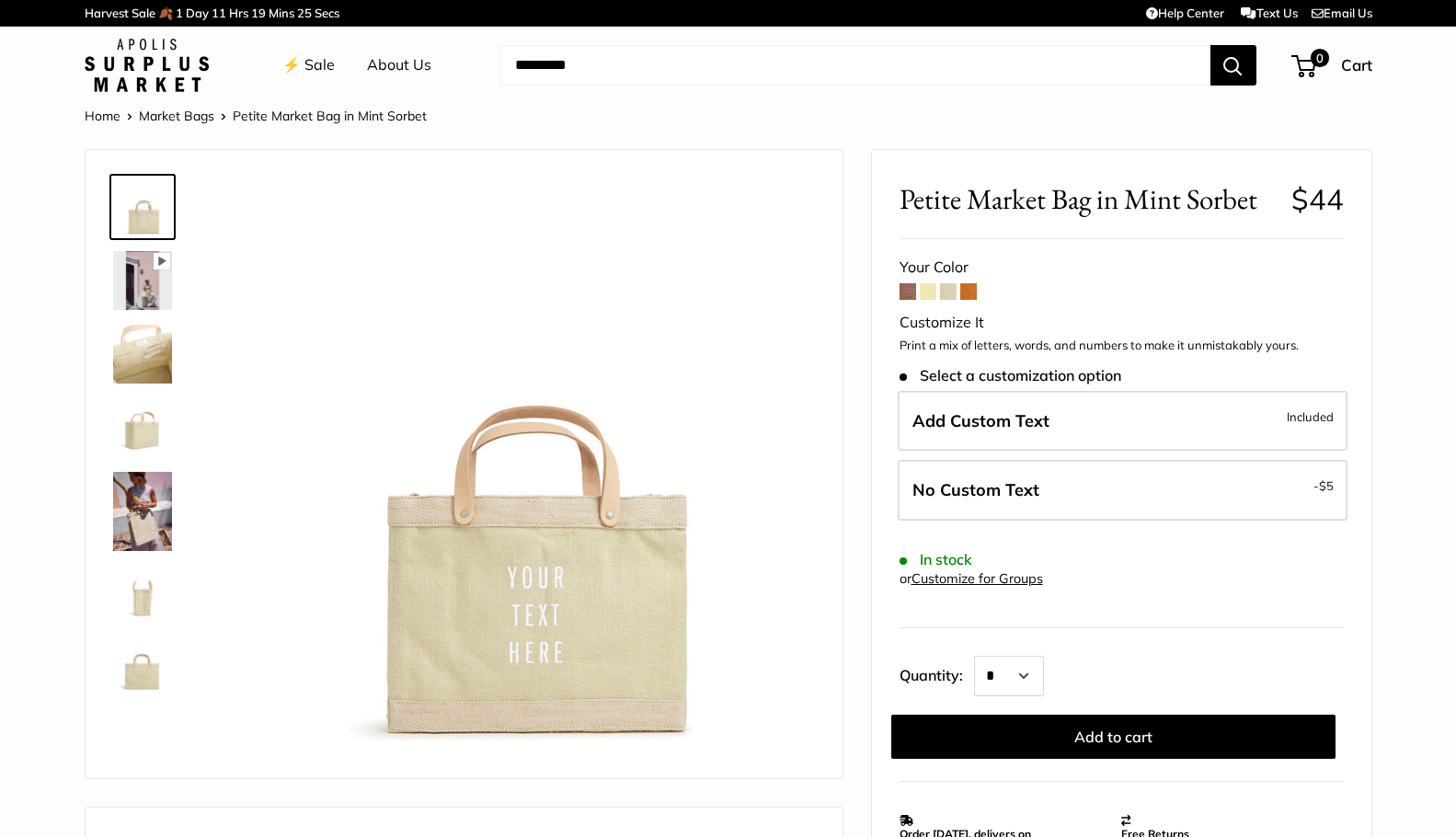
click at [924, 293] on span at bounding box center [929, 292] width 17 height 17
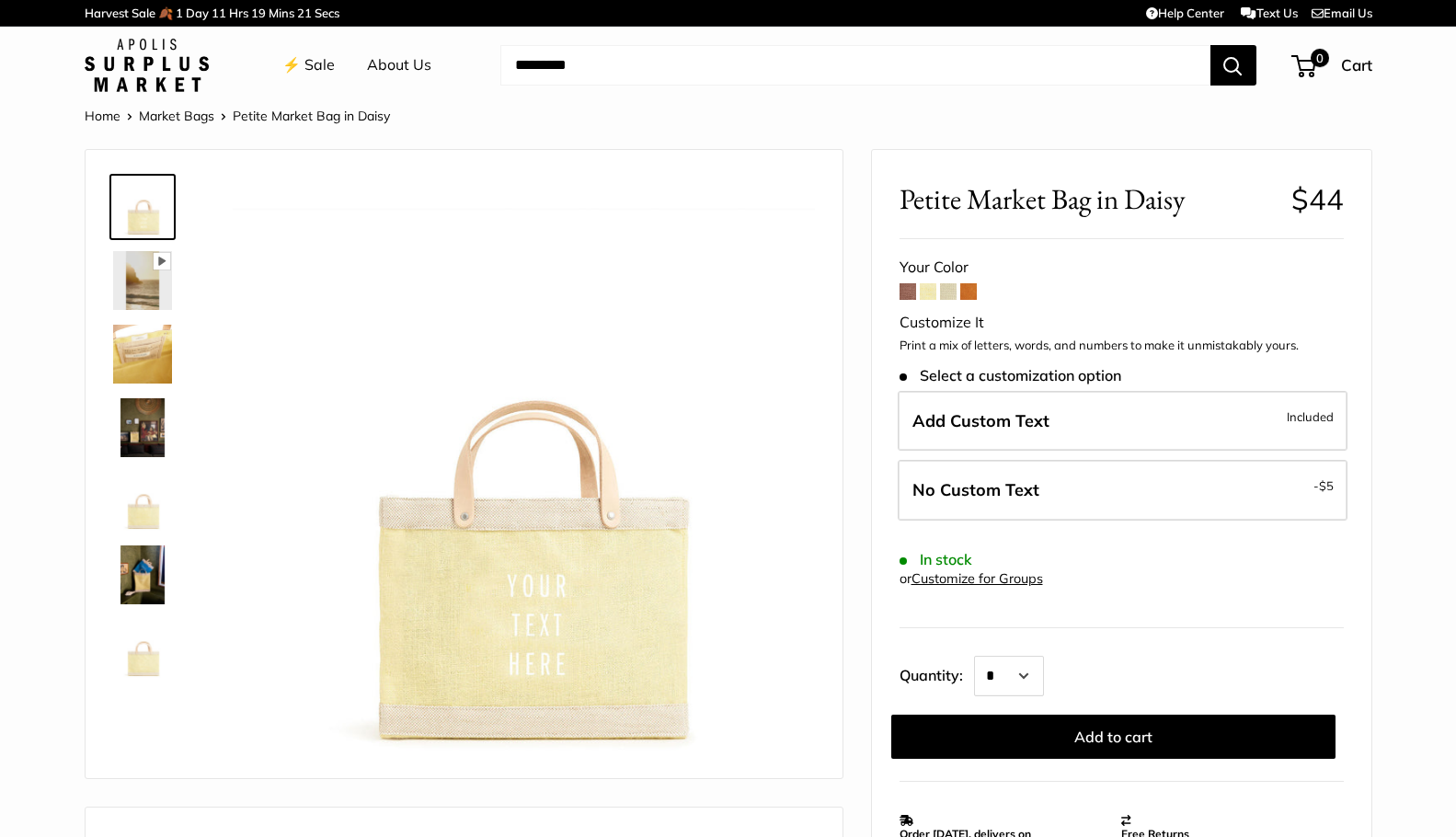
click at [972, 292] on span at bounding box center [969, 292] width 17 height 17
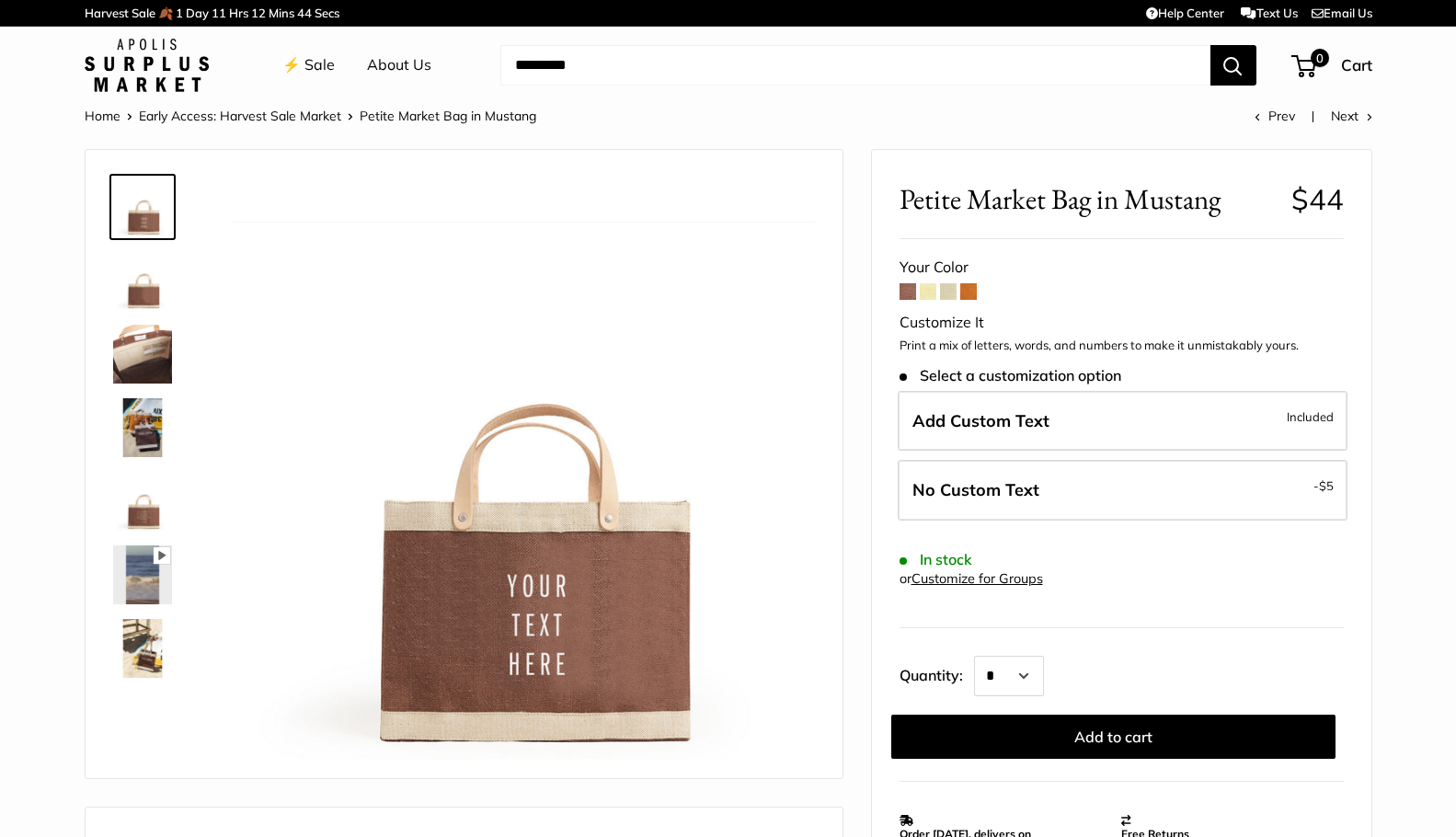
click at [108, 107] on link "Home" at bounding box center [103, 116] width 36 height 17
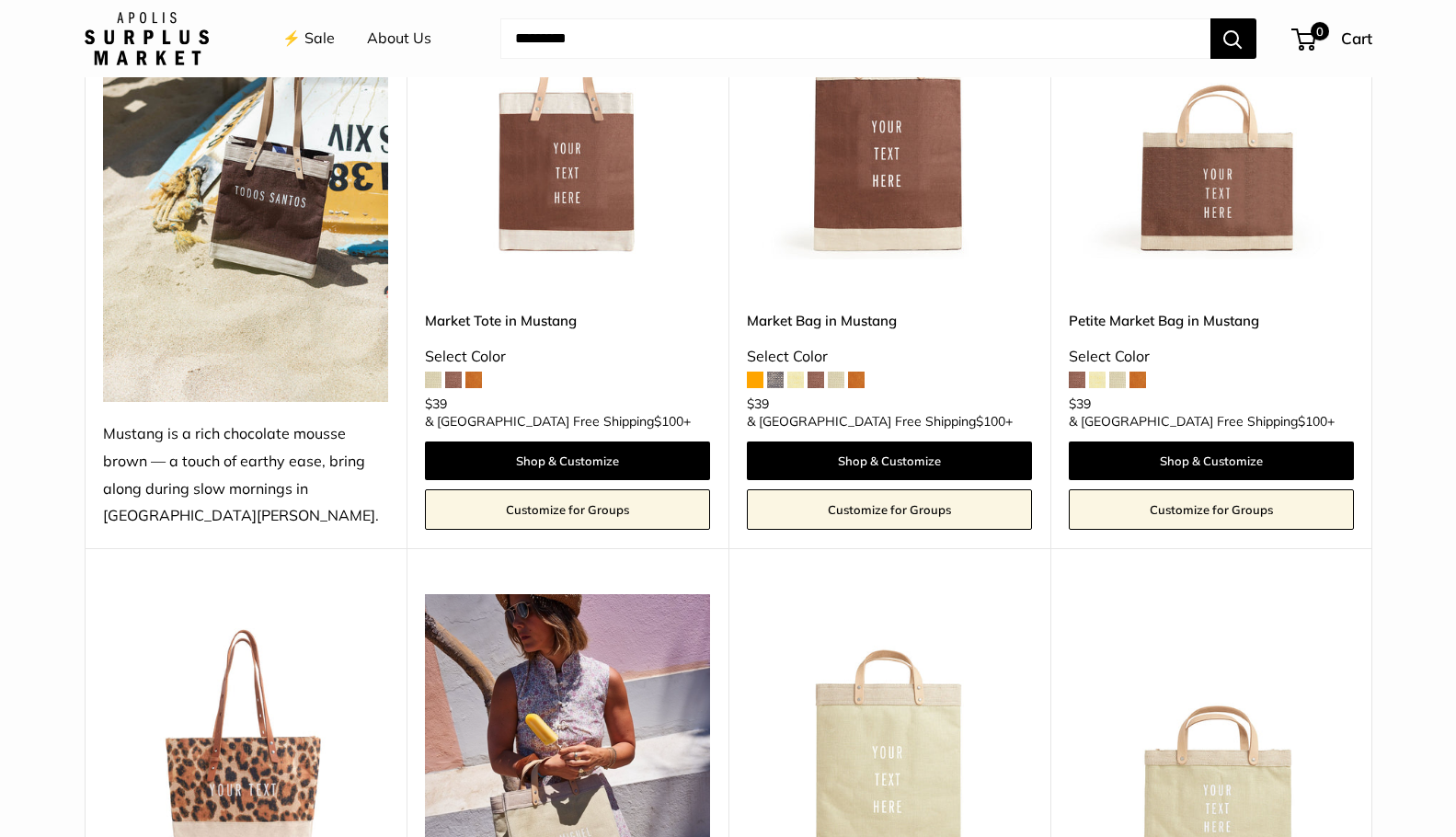
scroll to position [932, 0]
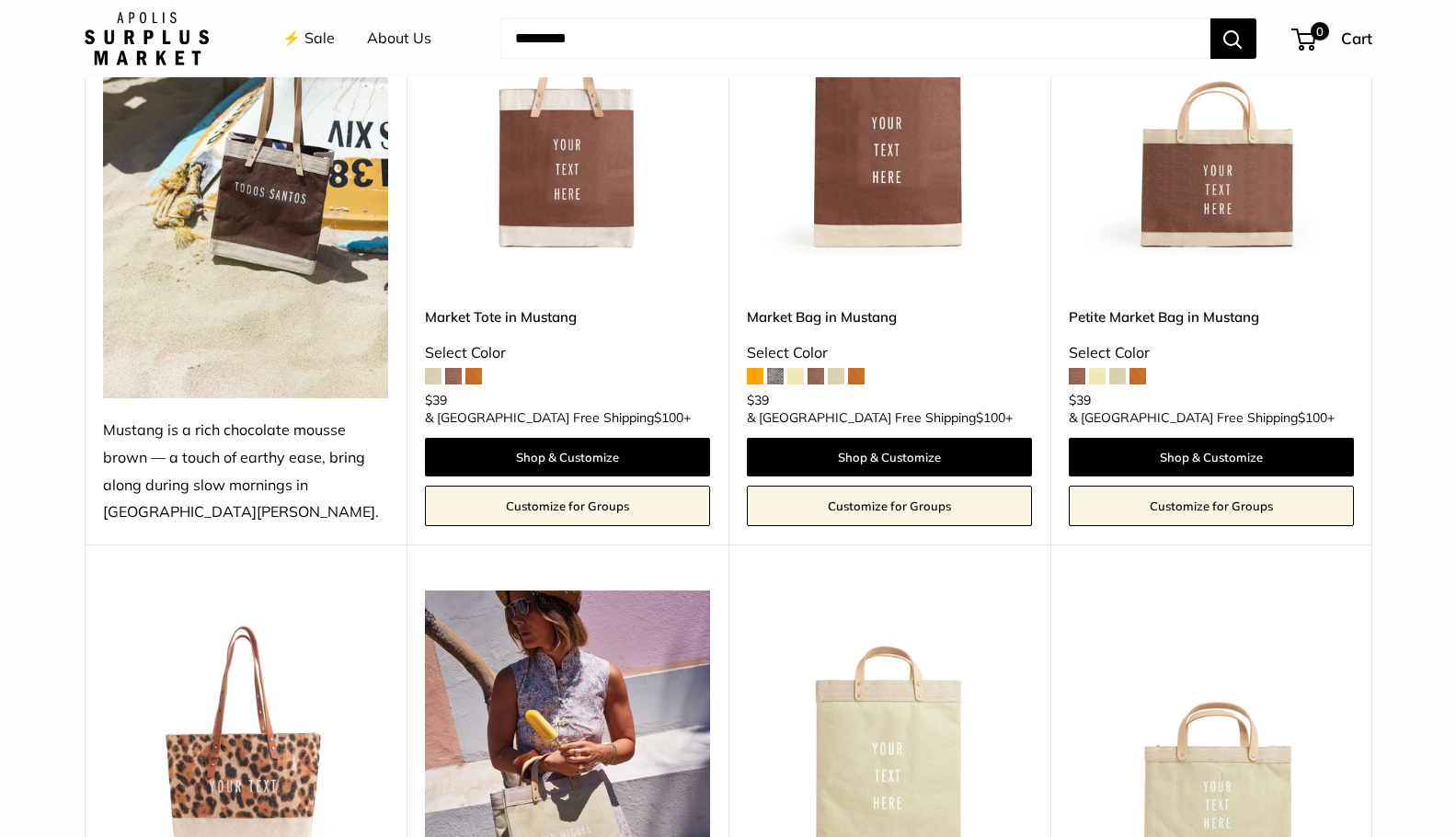
click at [0, 0] on img at bounding box center [0, 0] width 0 height 0
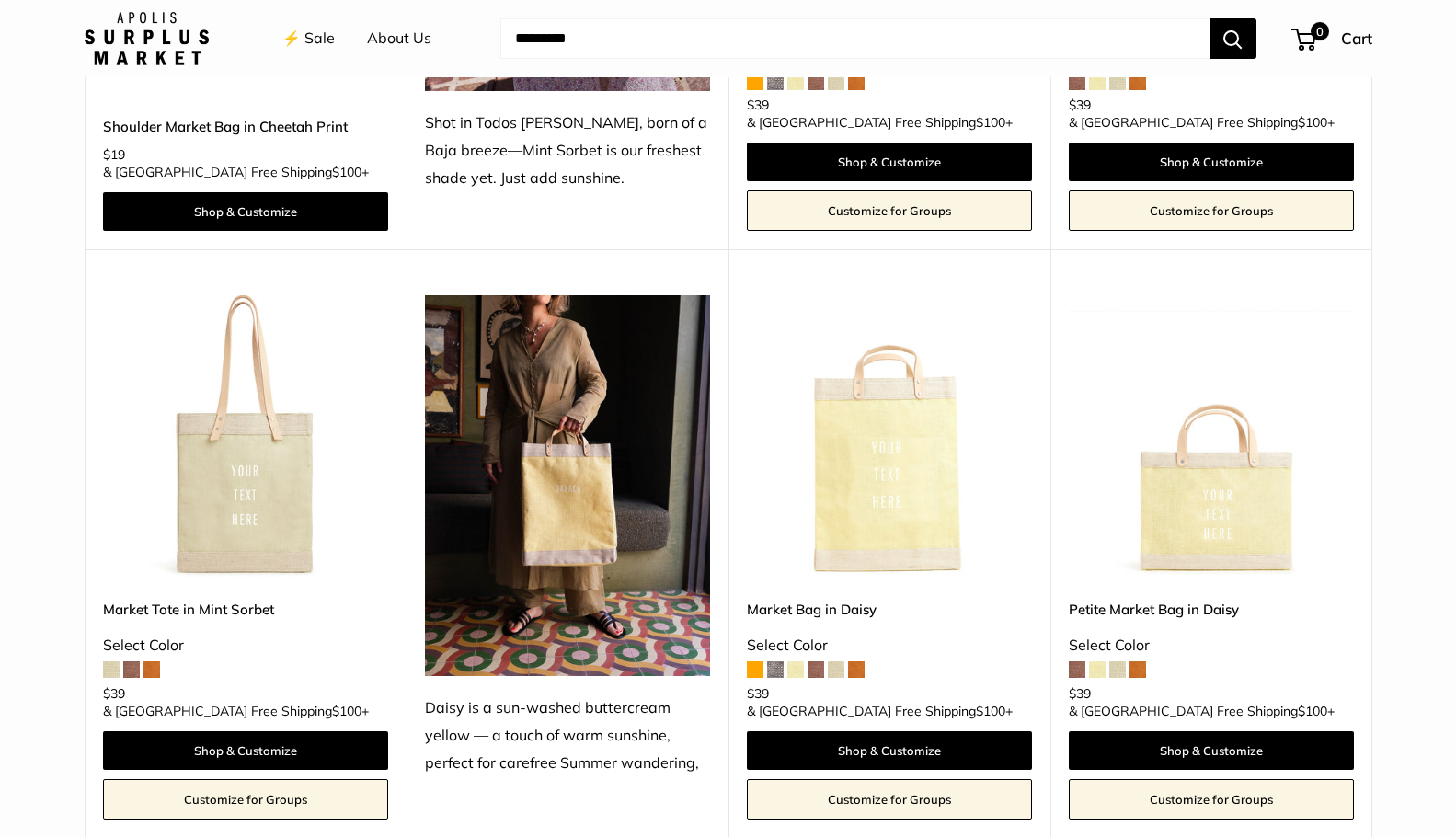
scroll to position [1816, 0]
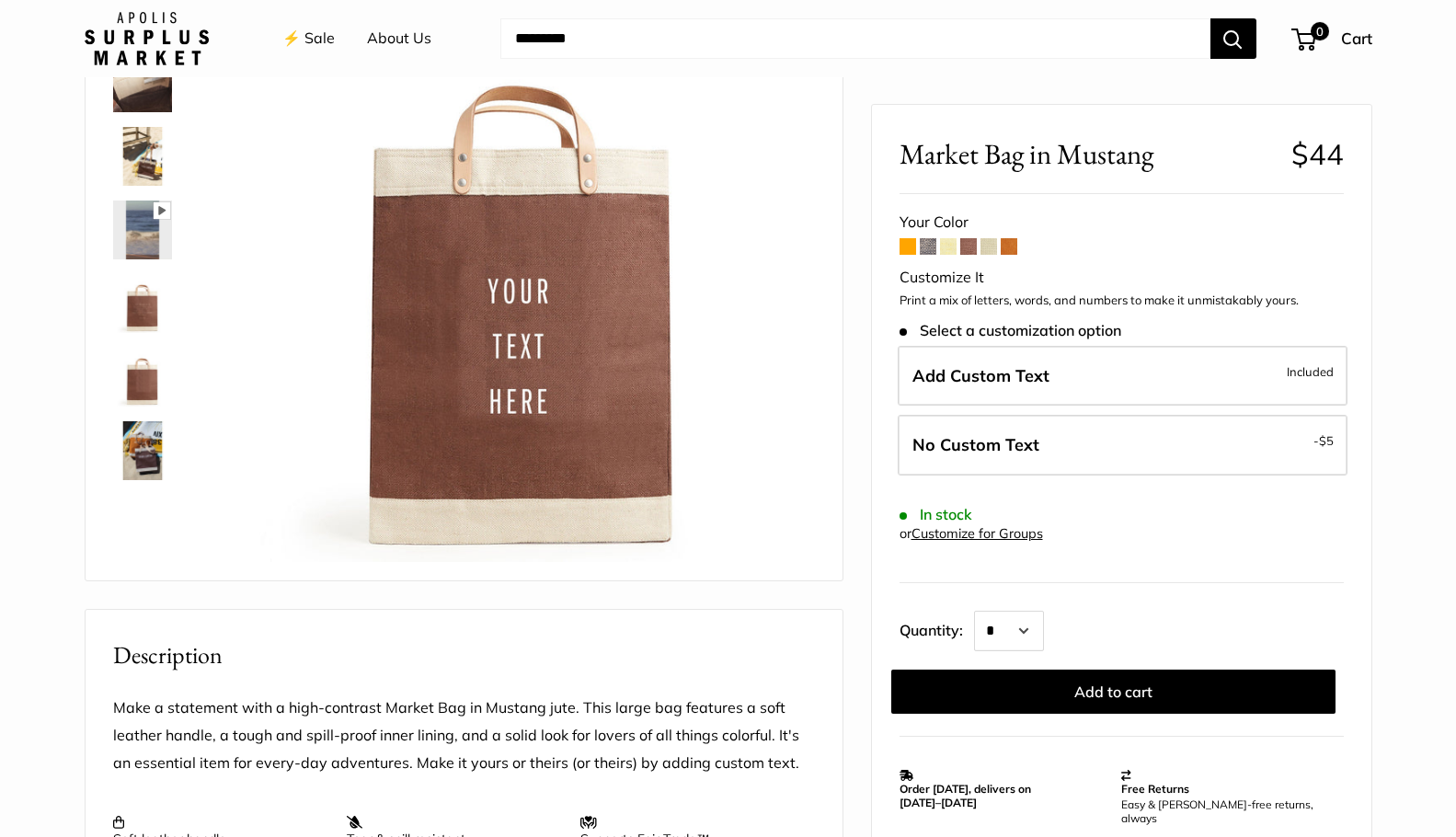
scroll to position [201, 0]
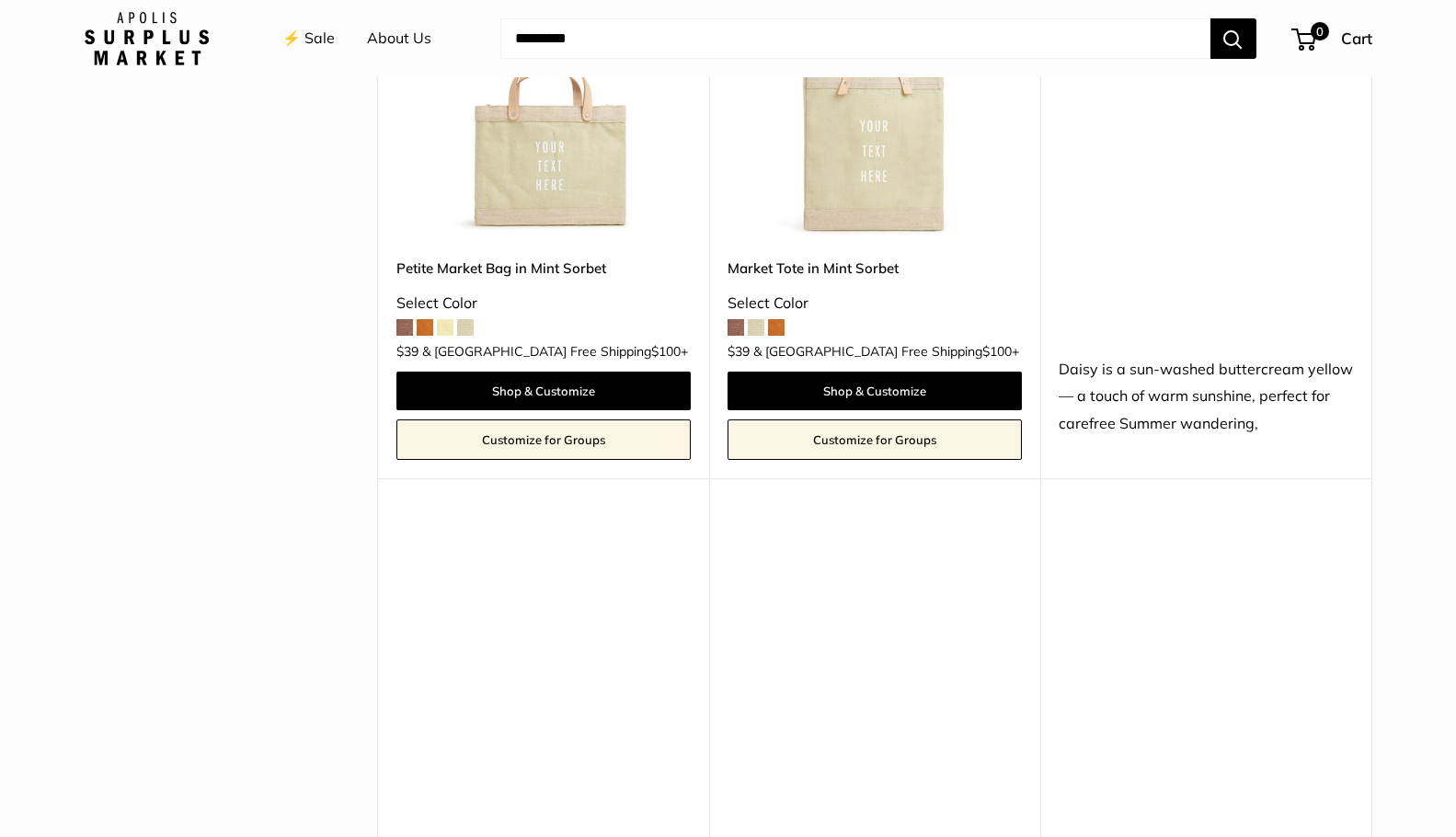
scroll to position [1666, 0]
